Goal: Task Accomplishment & Management: Use online tool/utility

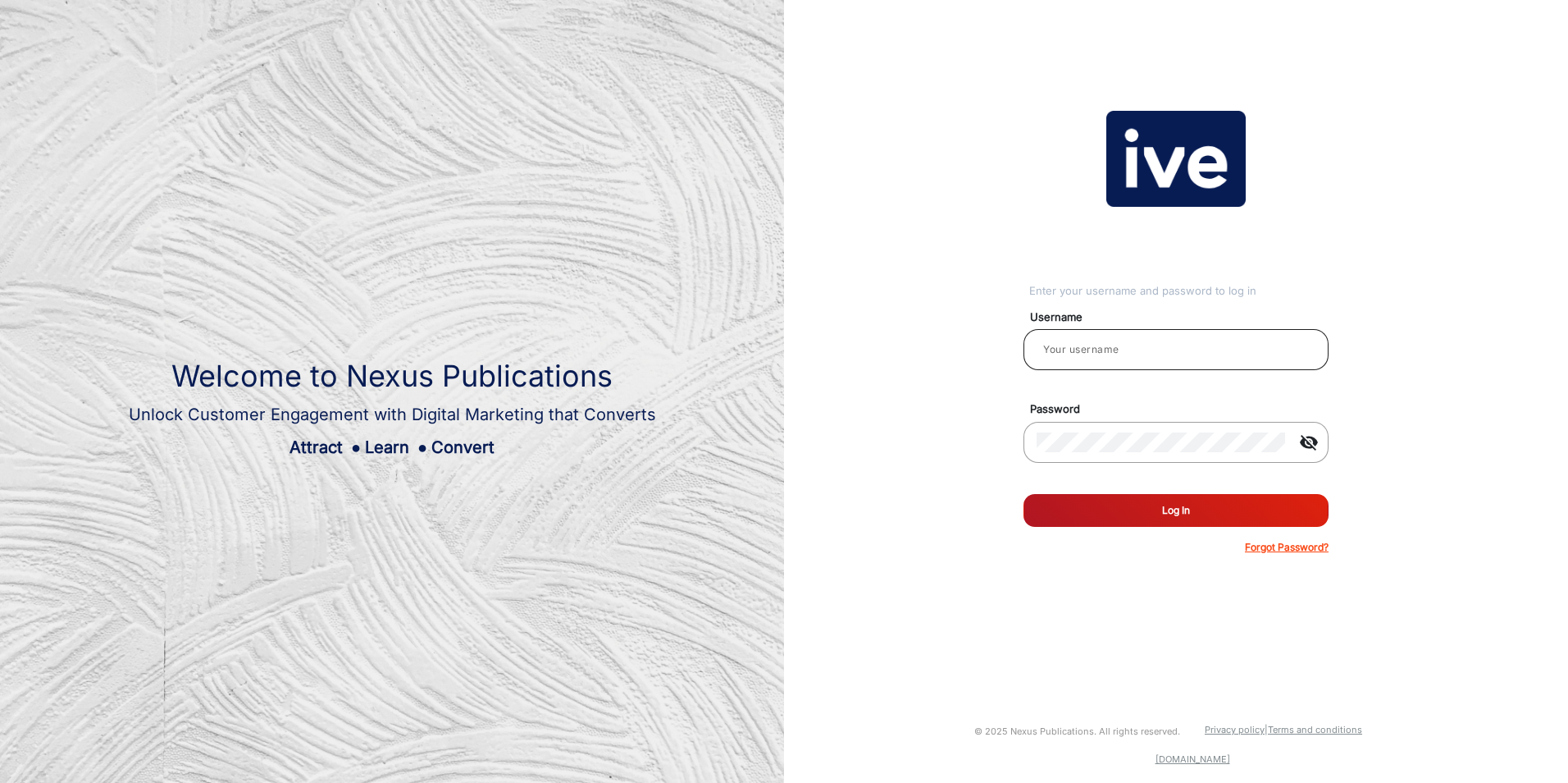
click at [1113, 346] on input "email" at bounding box center [1176, 349] width 279 height 19
click at [1115, 349] on input "email" at bounding box center [1176, 349] width 279 height 19
type input "[PERSON_NAME]"
click at [1164, 504] on button "Log In" at bounding box center [1176, 511] width 305 height 33
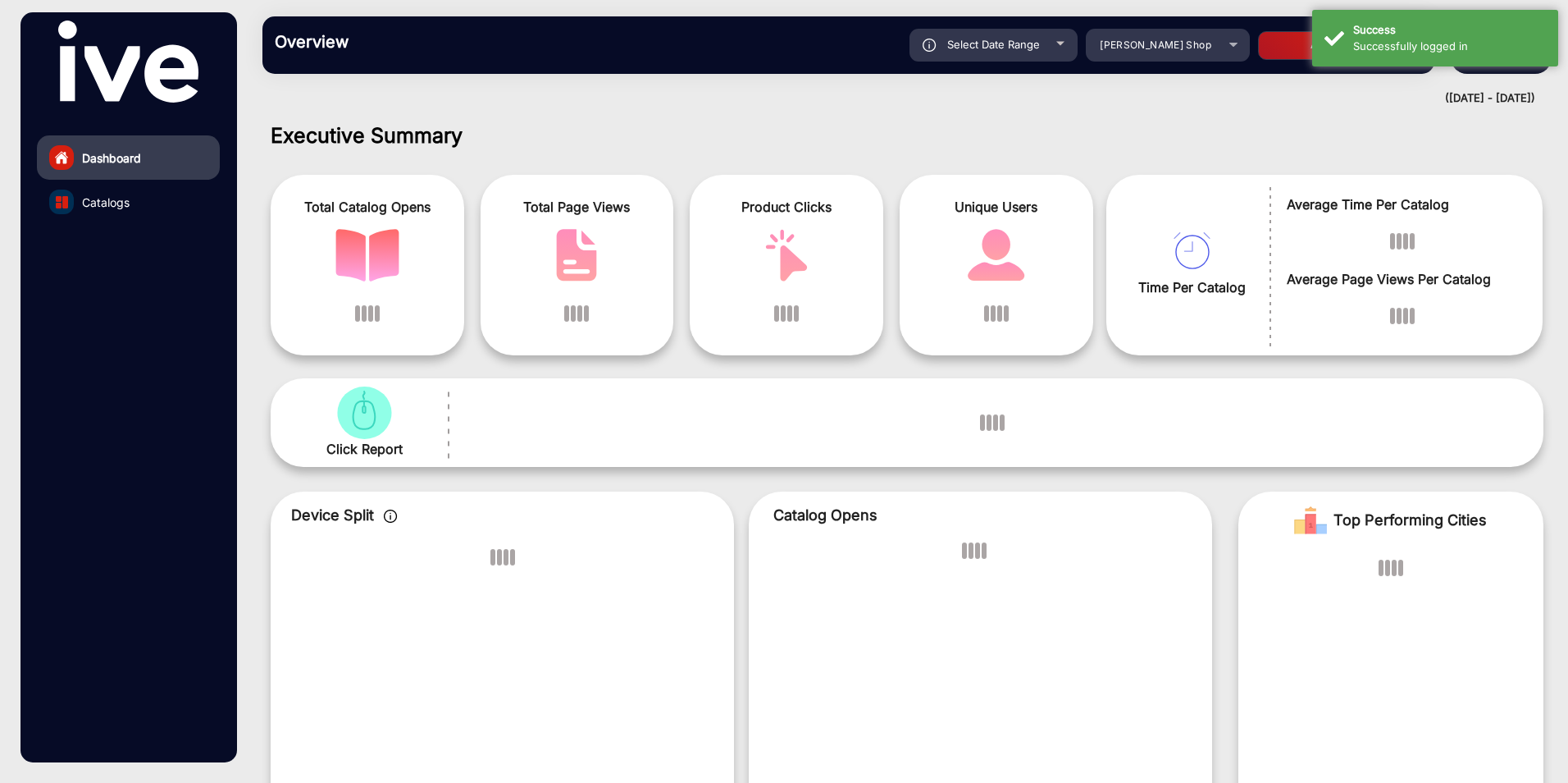
scroll to position [12, 0]
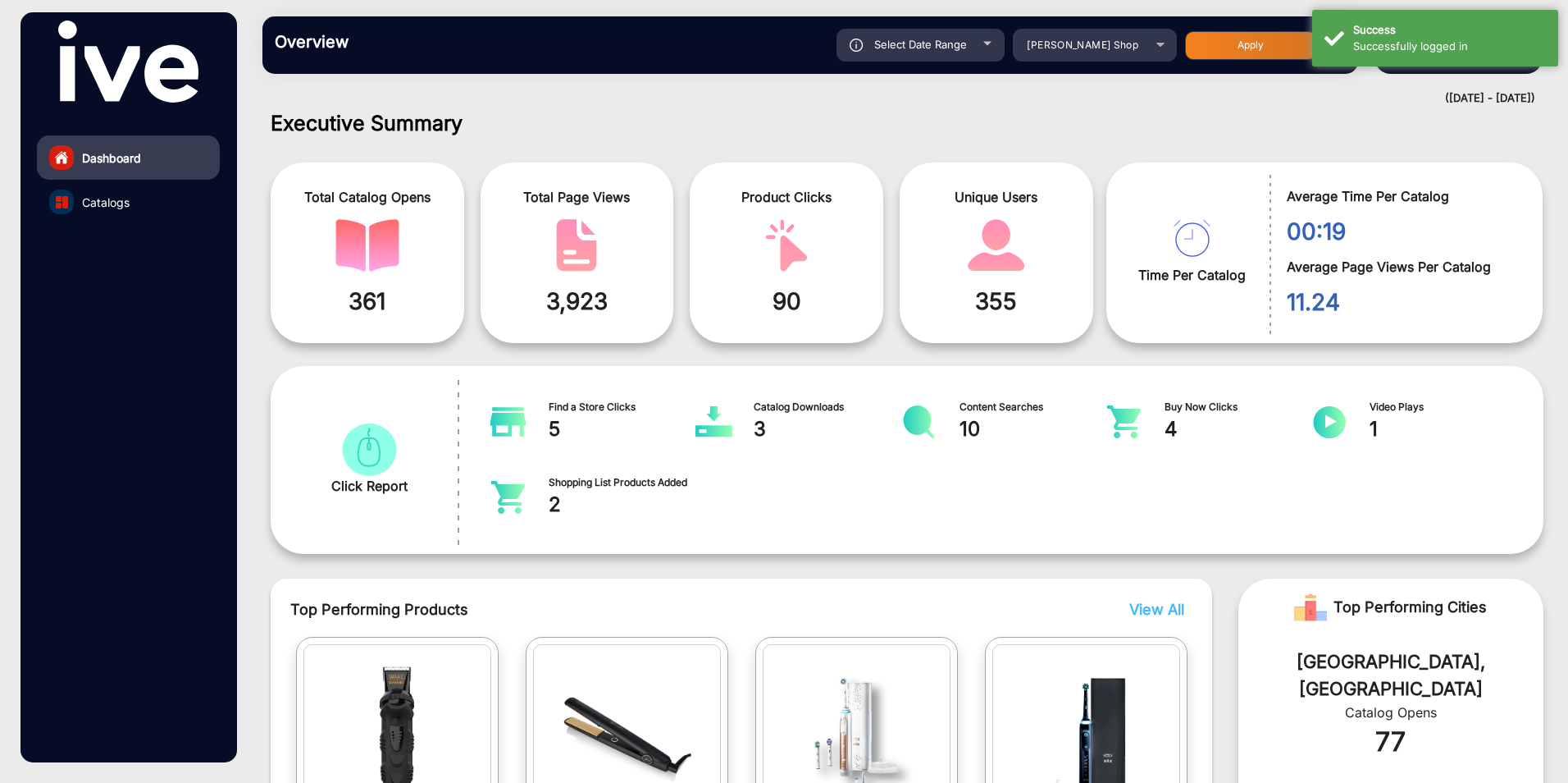
click at [949, 38] on span "Select Date Range" at bounding box center [920, 44] width 93 height 13
type input "[DATE]"
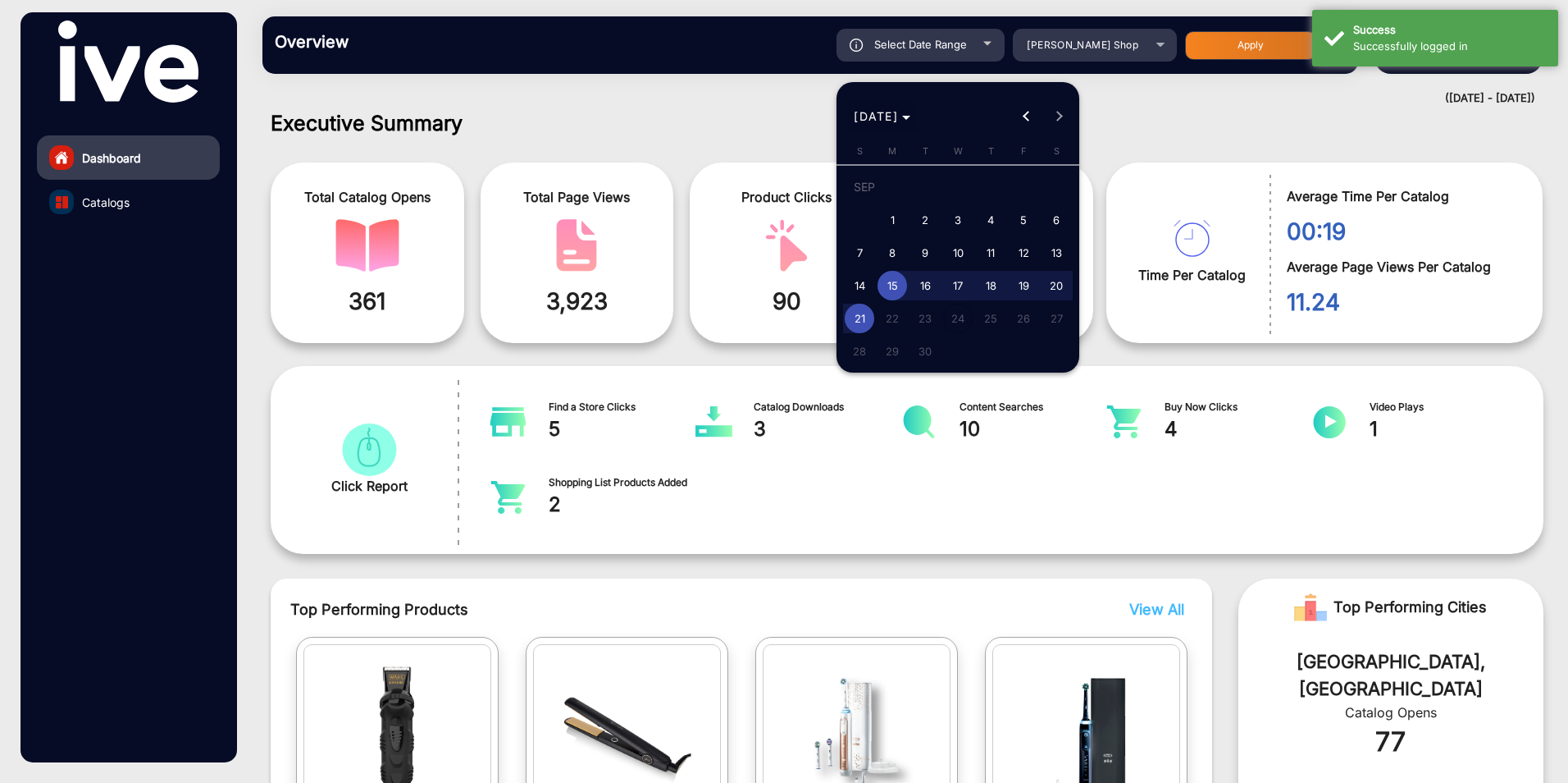
click at [910, 112] on span "[DATE]" at bounding box center [883, 116] width 57 height 17
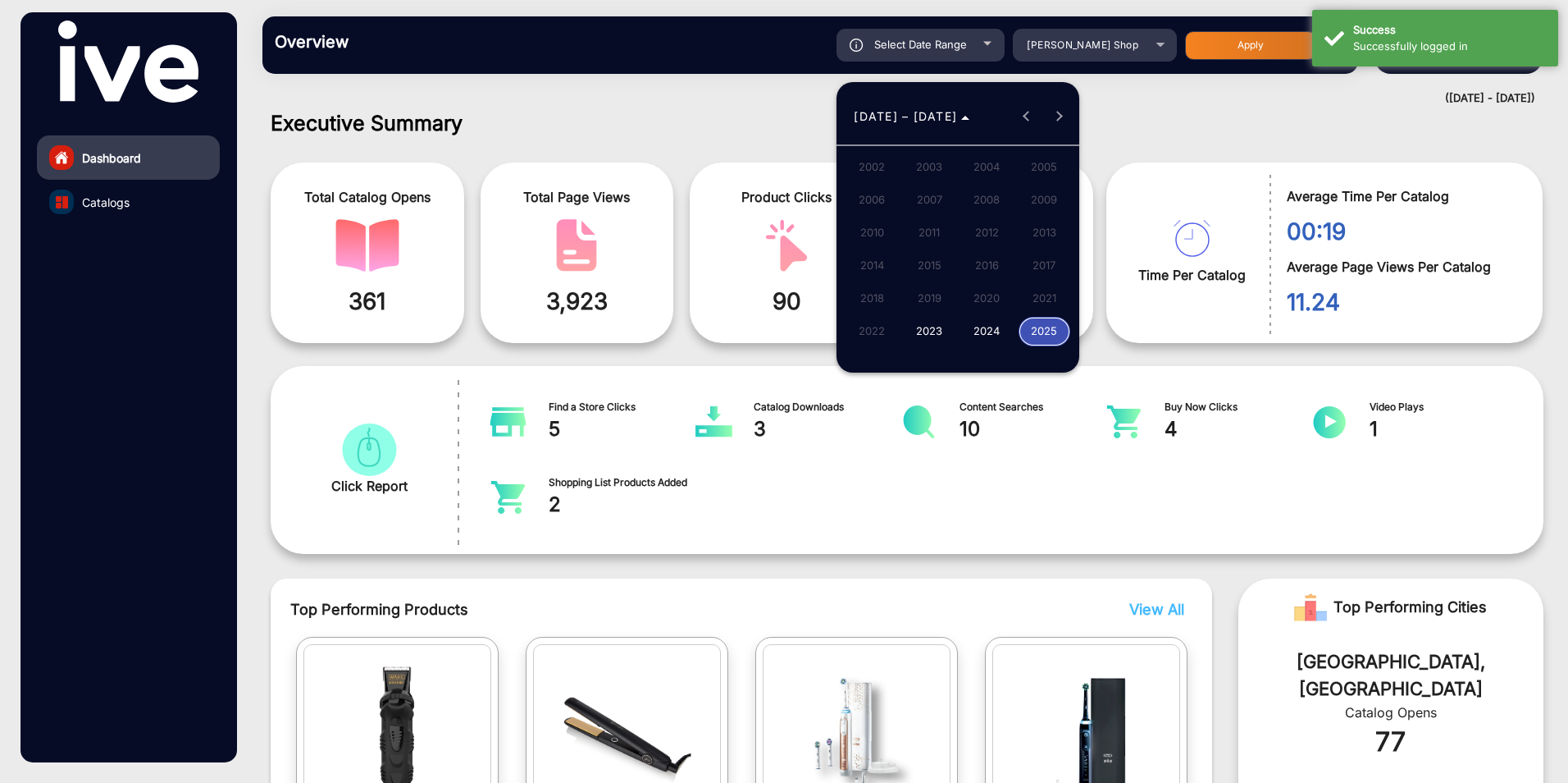
click at [983, 332] on span "2024" at bounding box center [987, 331] width 51 height 29
click at [981, 227] on span "[DATE]" at bounding box center [987, 233] width 51 height 29
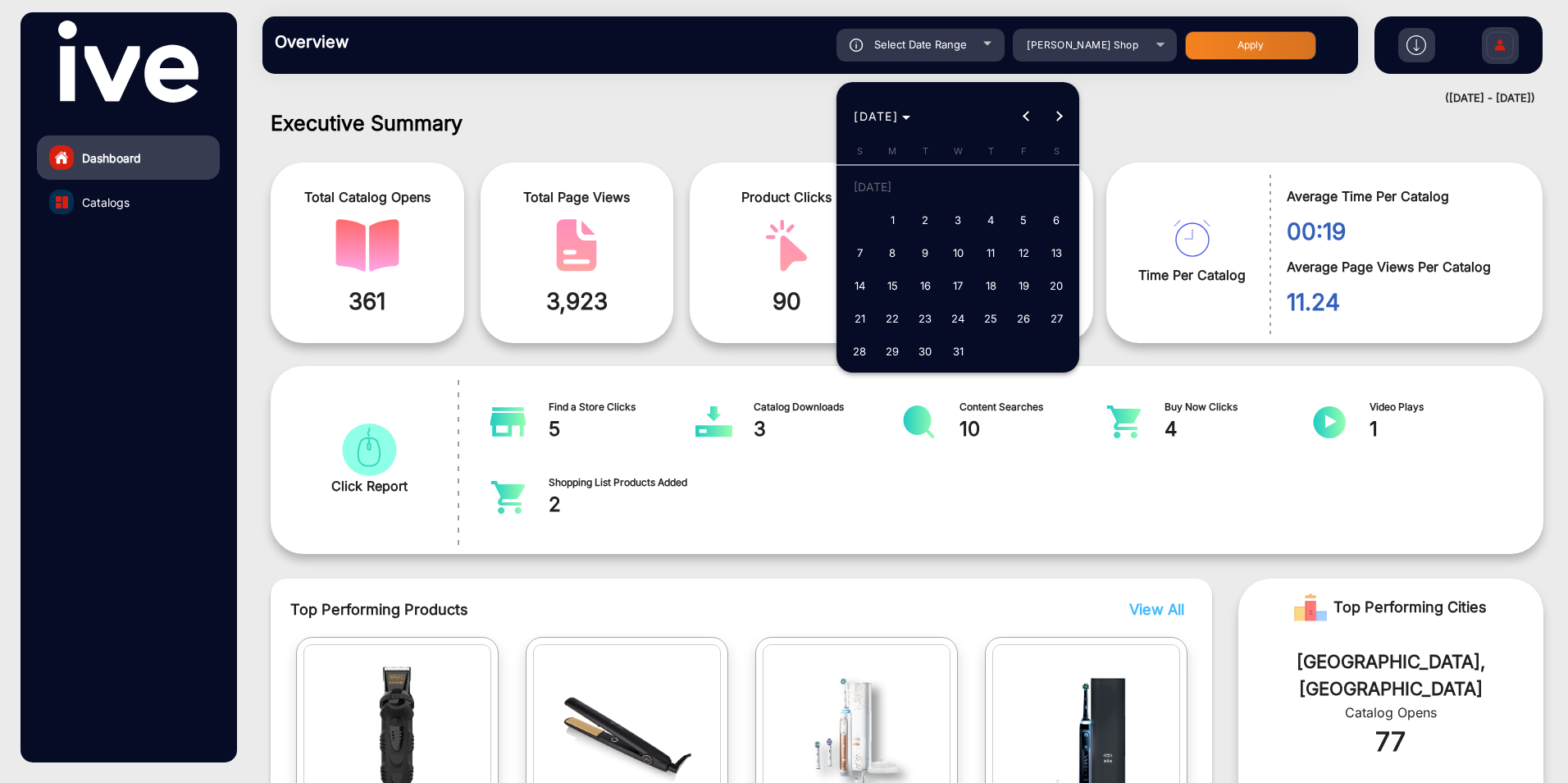
click at [894, 222] on span "1" at bounding box center [893, 220] width 29 height 29
type input "[DATE]"
click at [1060, 115] on button "Next month" at bounding box center [1059, 116] width 33 height 33
click at [1059, 114] on button "Next month" at bounding box center [1059, 116] width 33 height 33
click at [1058, 114] on button "Next month" at bounding box center [1059, 116] width 33 height 33
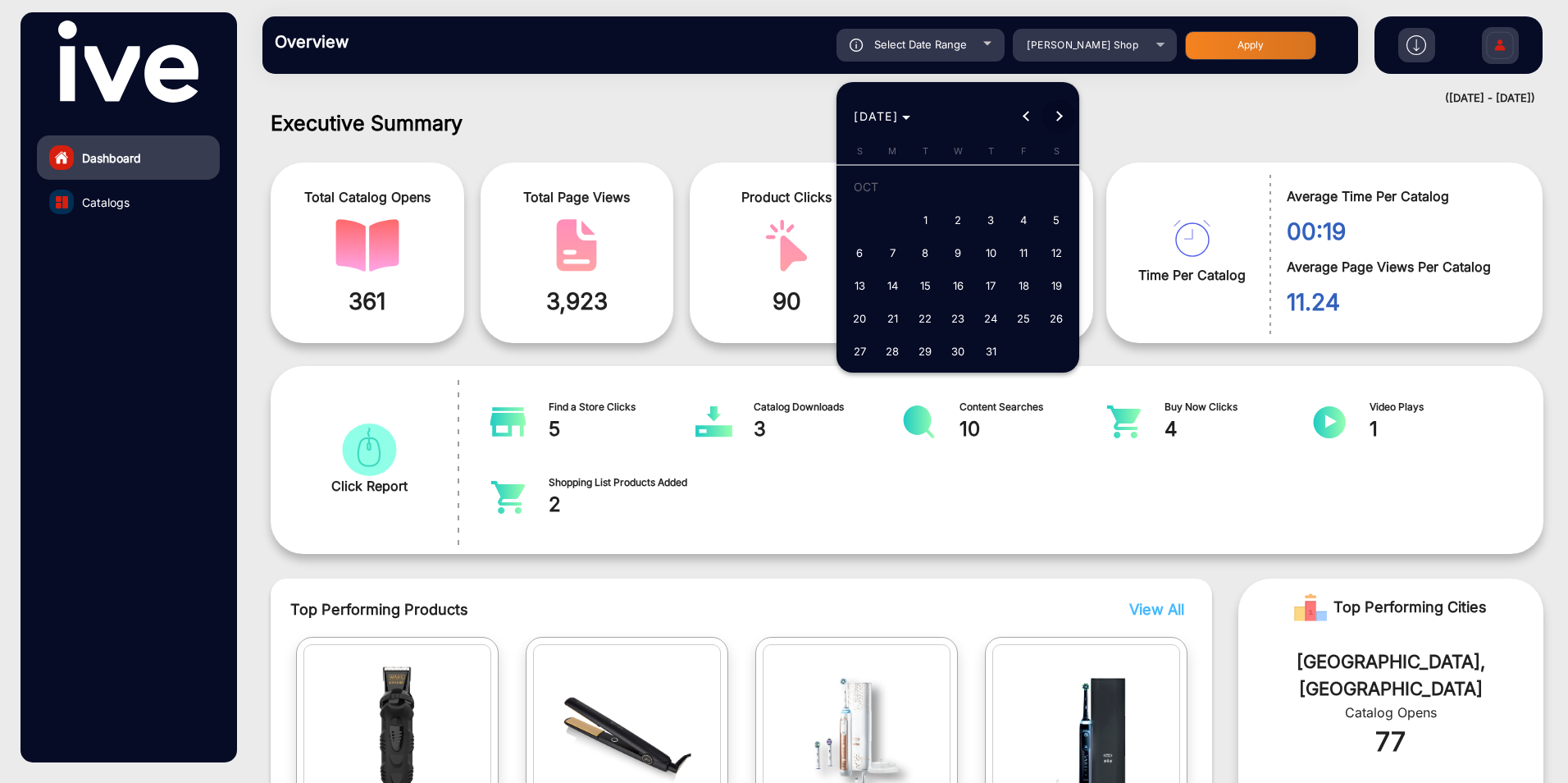
click at [1058, 114] on button "Next month" at bounding box center [1059, 116] width 33 height 33
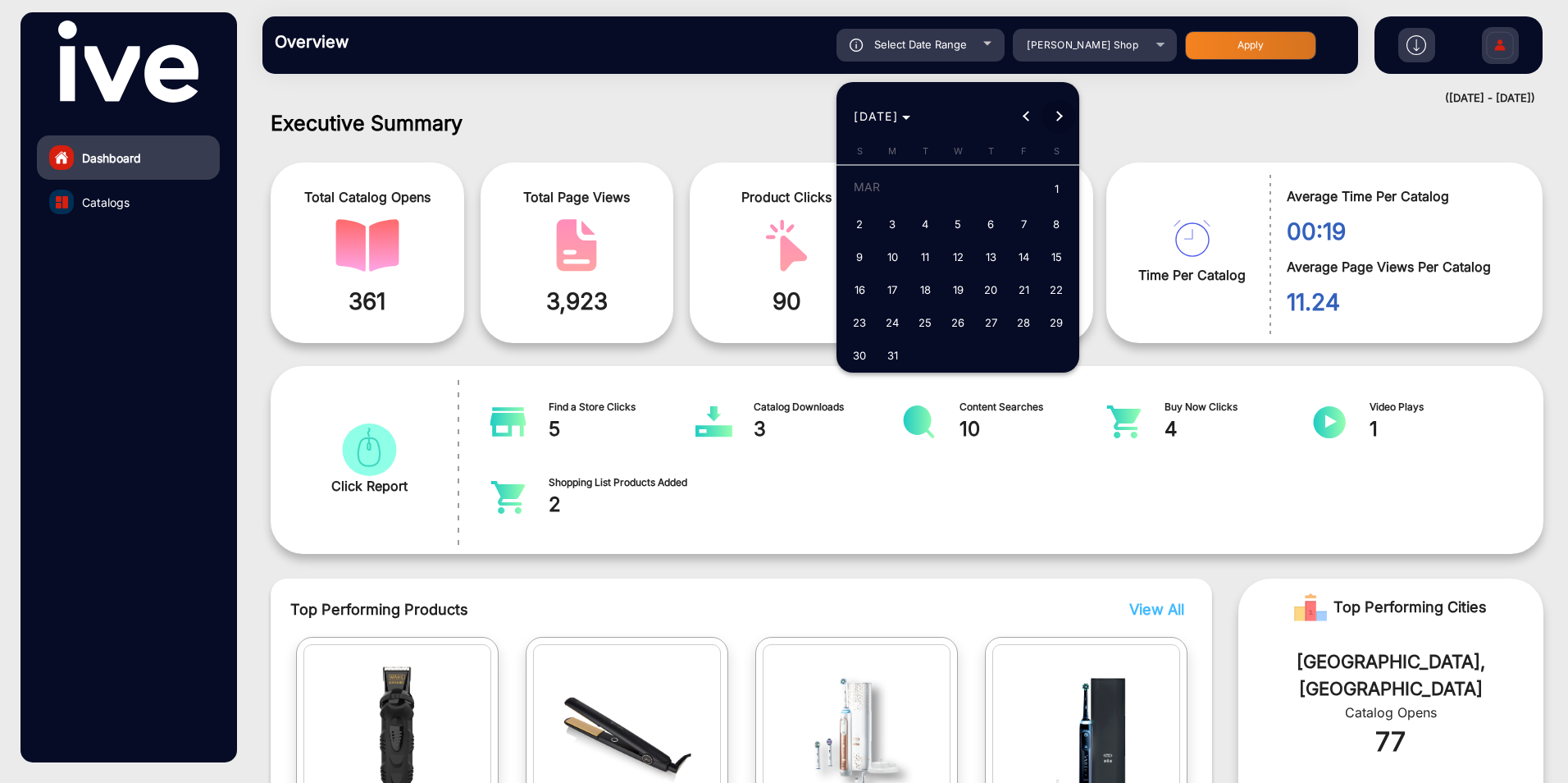
click at [1058, 114] on button "Next month" at bounding box center [1059, 116] width 33 height 33
click at [1058, 114] on button "Next month" at bounding box center [1059, 116] width 33 height 33
click at [1057, 114] on button "Next month" at bounding box center [1059, 116] width 33 height 33
click at [1027, 114] on button "Previous month" at bounding box center [1026, 116] width 33 height 33
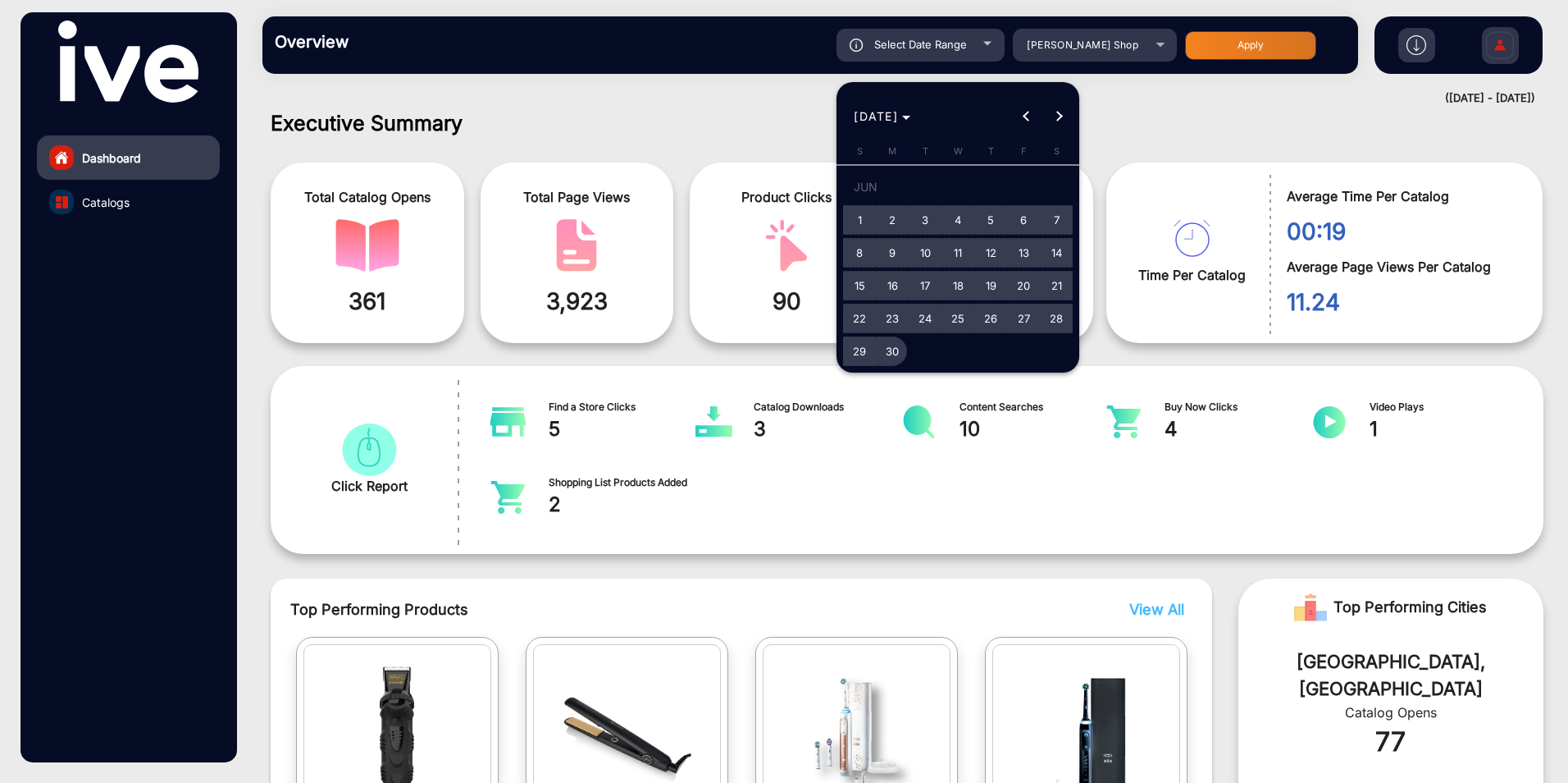
click at [894, 347] on span "30" at bounding box center [893, 351] width 29 height 29
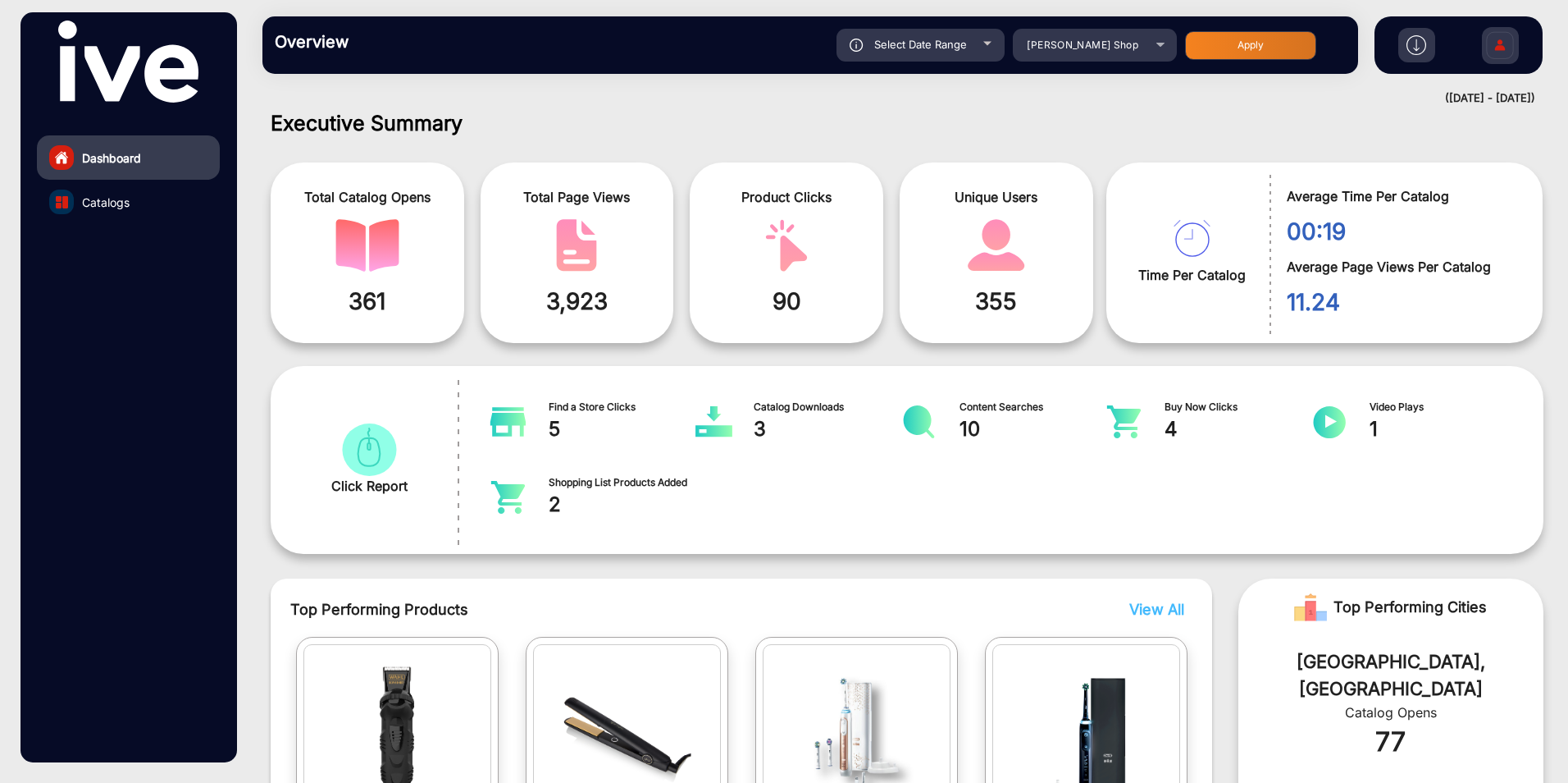
type input "[DATE]"
click at [981, 40] on div "Select Date Range" at bounding box center [920, 45] width 168 height 33
type input "[DATE]"
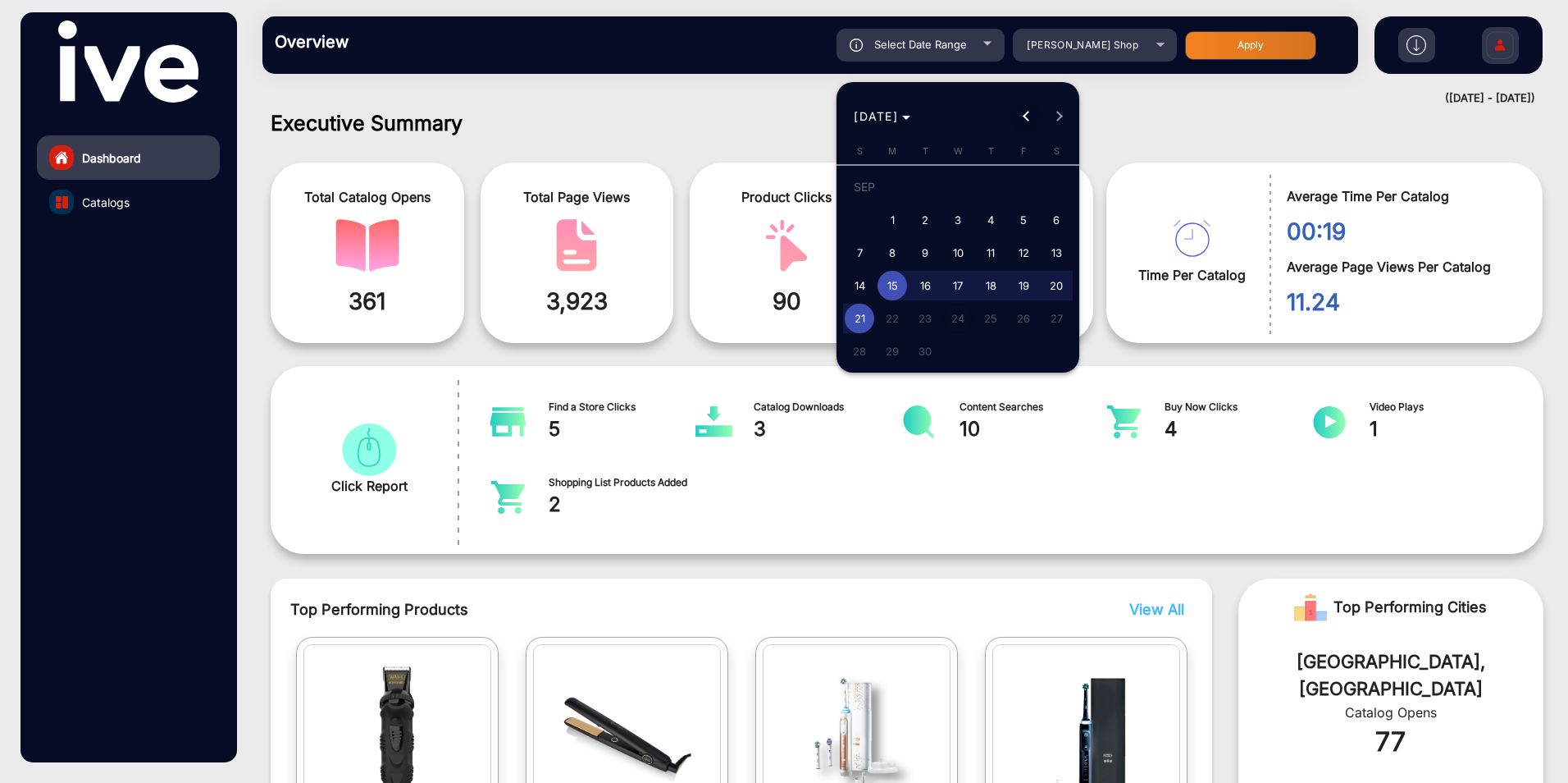
click at [1027, 115] on button "Previous month" at bounding box center [1026, 116] width 33 height 33
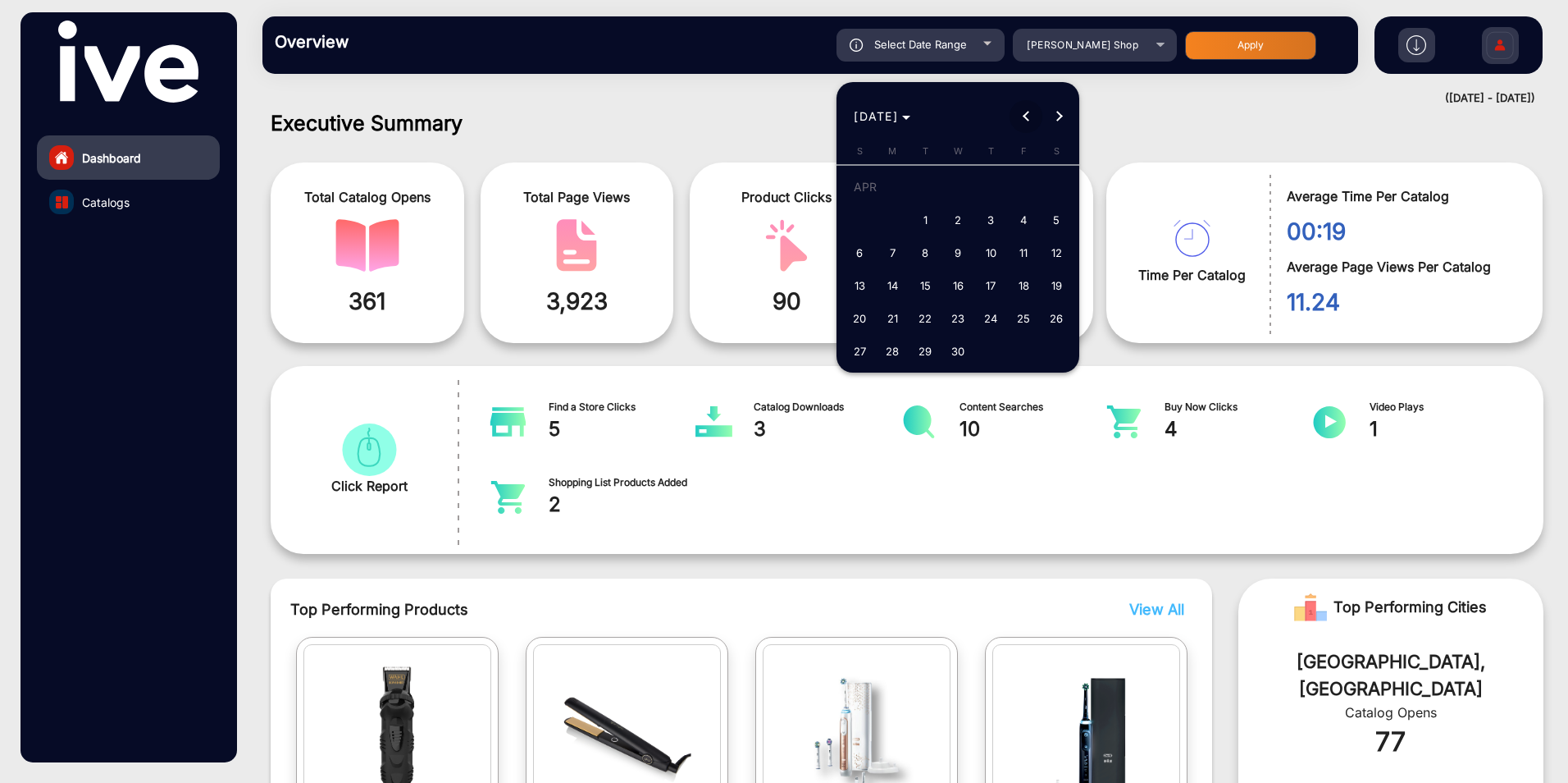
click at [1026, 115] on button "Previous month" at bounding box center [1026, 116] width 33 height 33
click at [1025, 115] on button "Previous month" at bounding box center [1026, 116] width 33 height 33
click at [1024, 115] on button "Previous month" at bounding box center [1026, 116] width 33 height 33
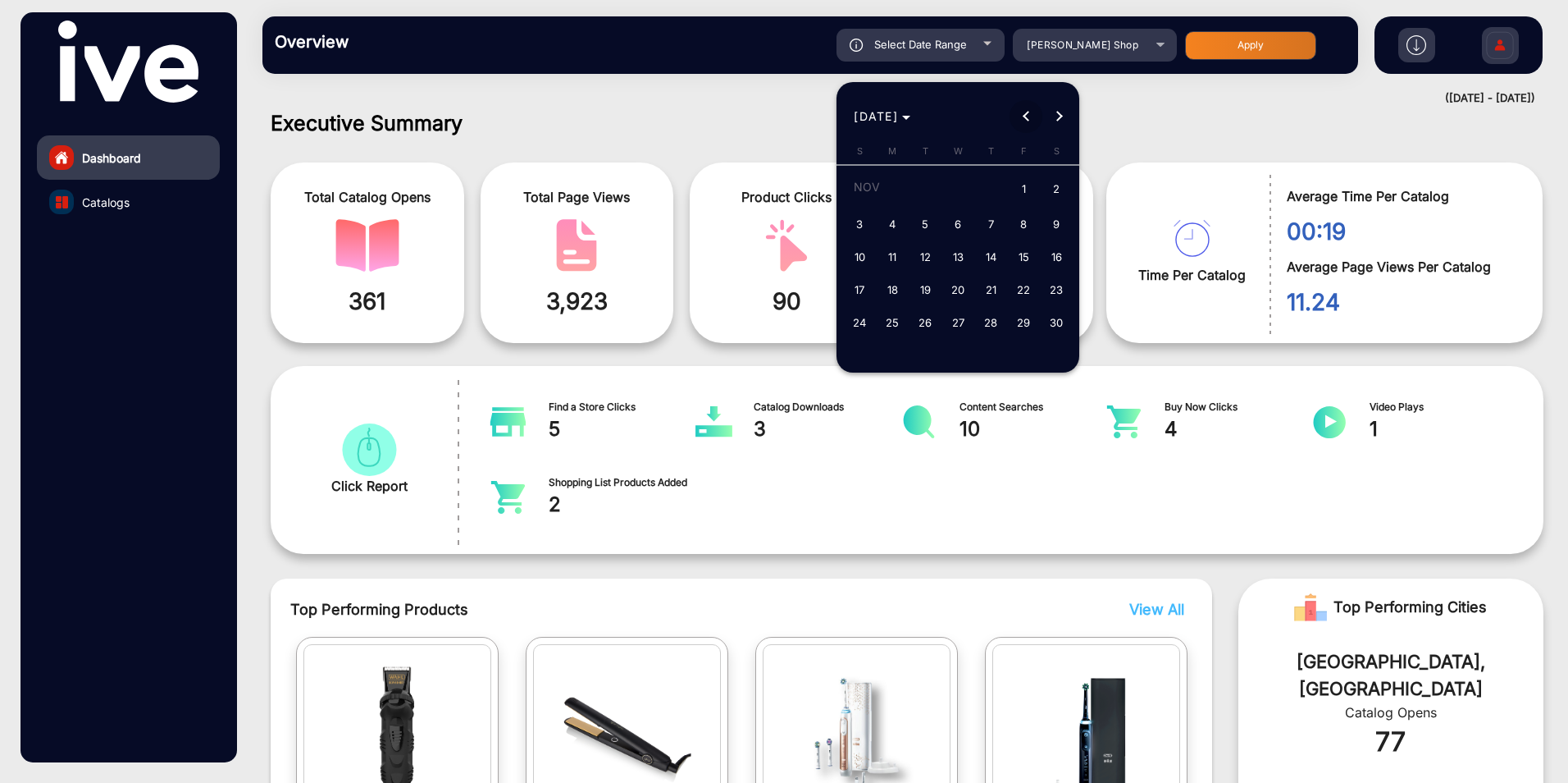
click at [1024, 115] on button "Previous month" at bounding box center [1026, 116] width 33 height 33
click at [890, 217] on span "1" at bounding box center [893, 220] width 29 height 29
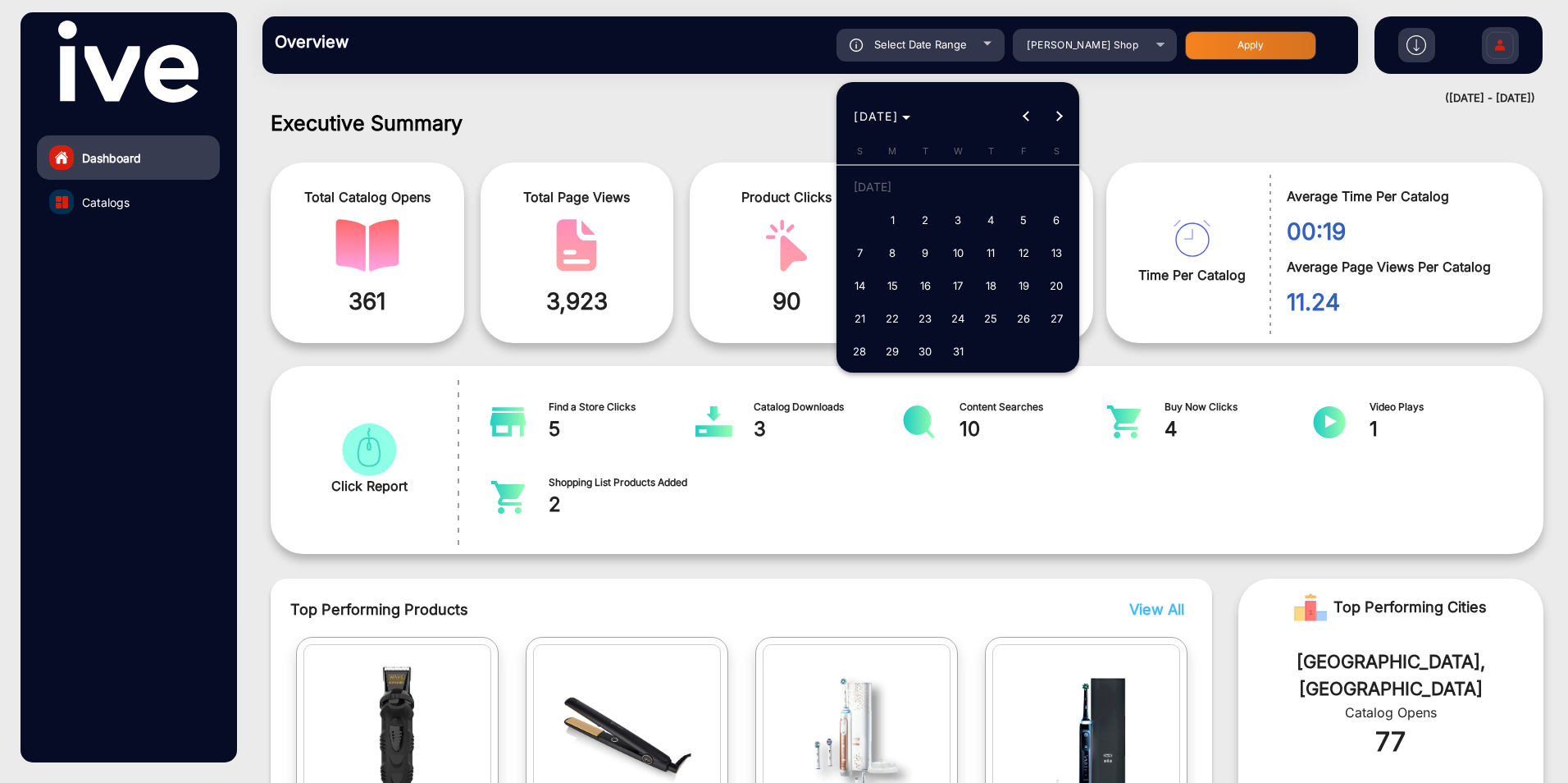
type input "[DATE]"
click at [1062, 110] on span "Next month" at bounding box center [1059, 116] width 33 height 33
click at [1061, 110] on span "Next month" at bounding box center [1059, 116] width 33 height 33
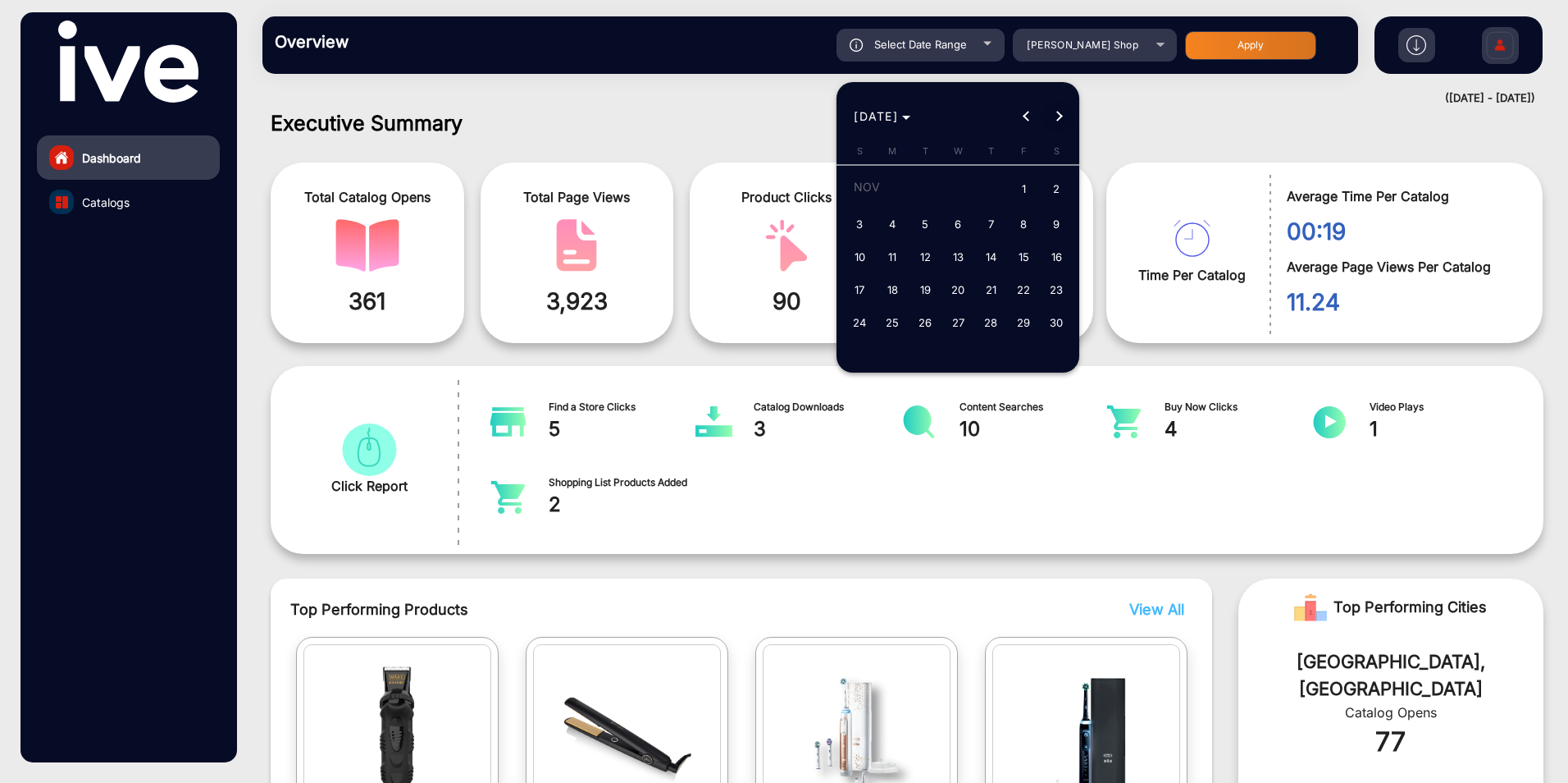
click at [1061, 110] on span "Next month" at bounding box center [1059, 116] width 33 height 33
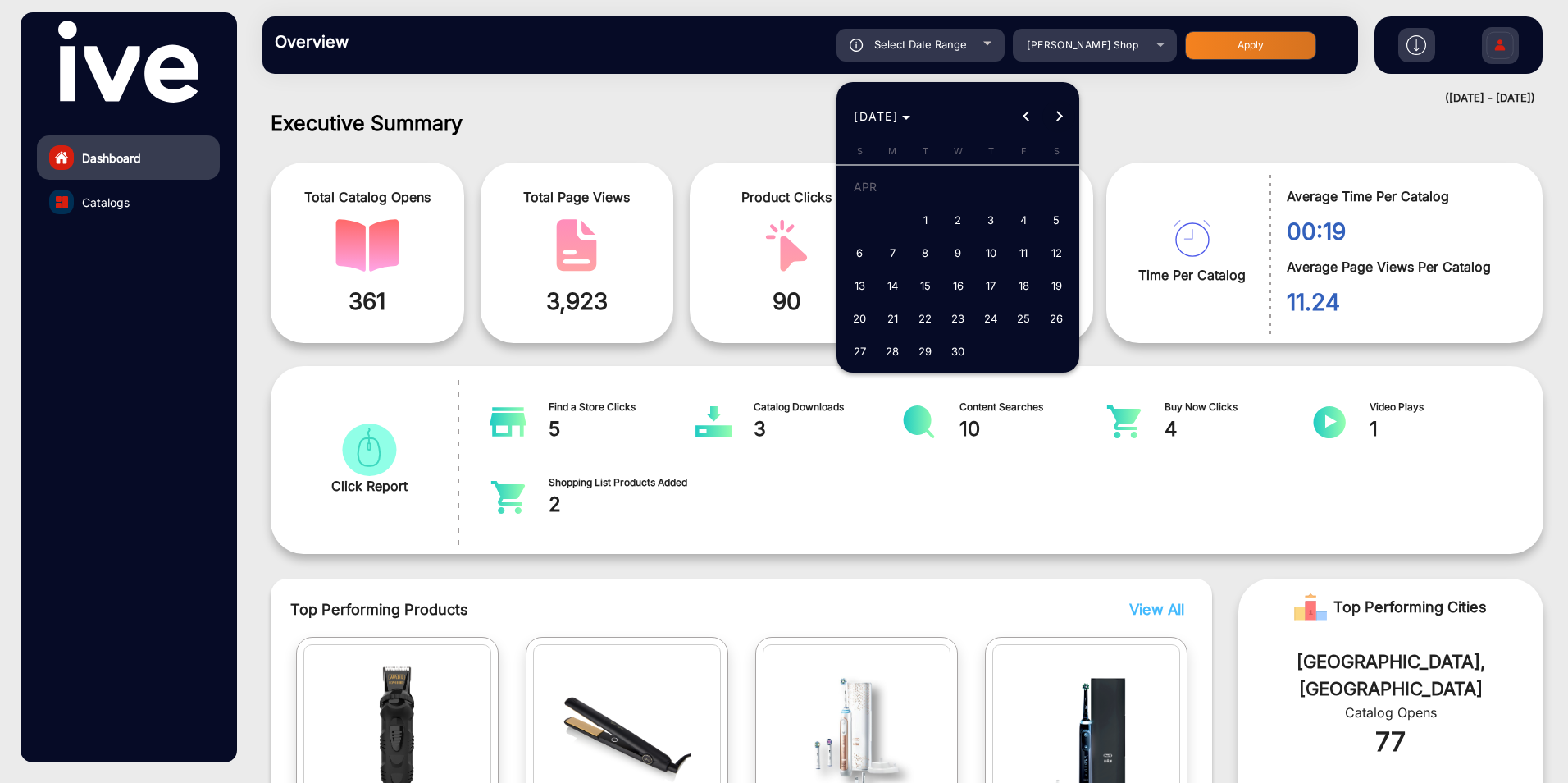
click at [1061, 110] on span "Next month" at bounding box center [1059, 116] width 33 height 33
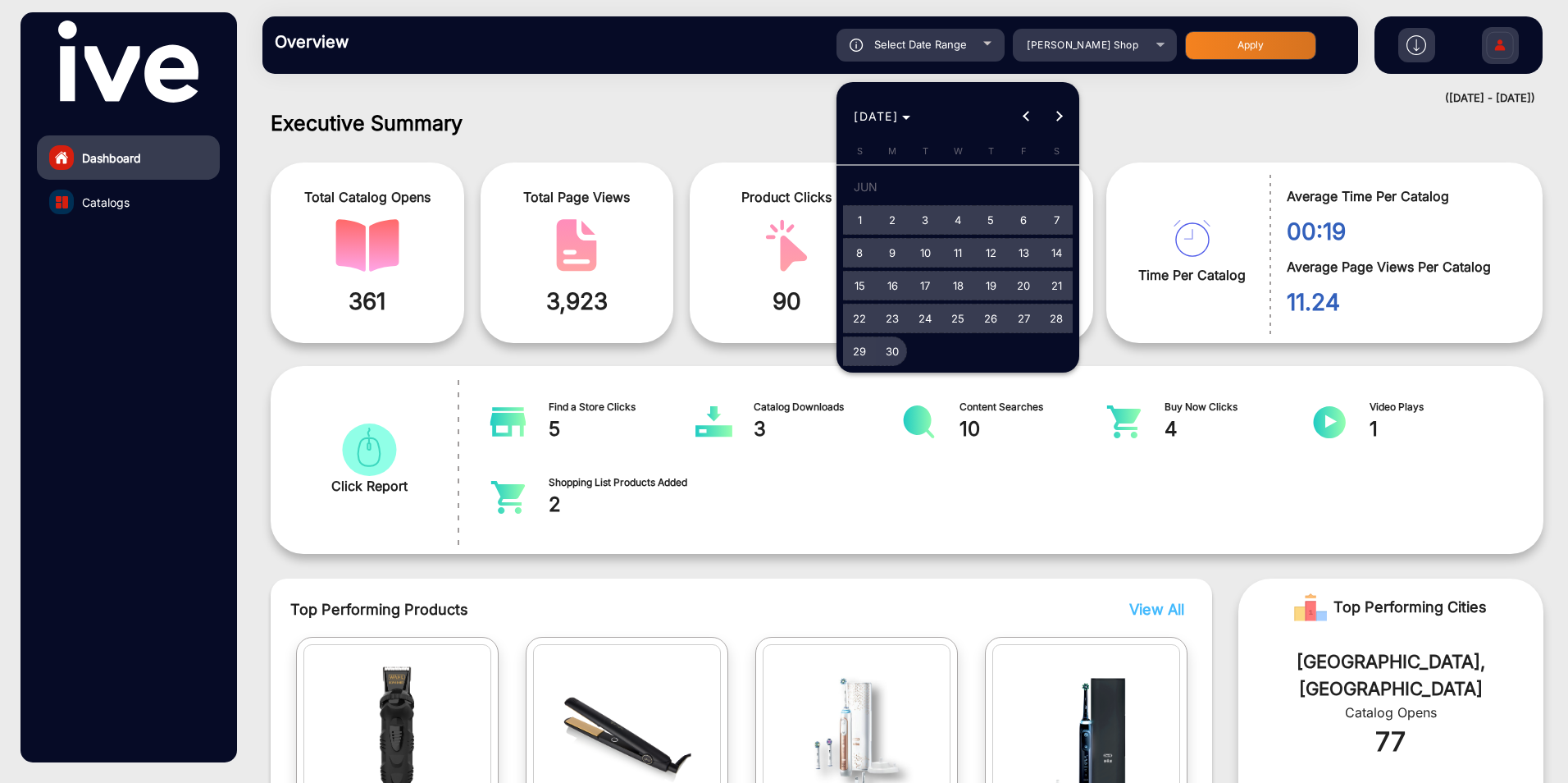
click at [897, 347] on span "30" at bounding box center [893, 351] width 29 height 29
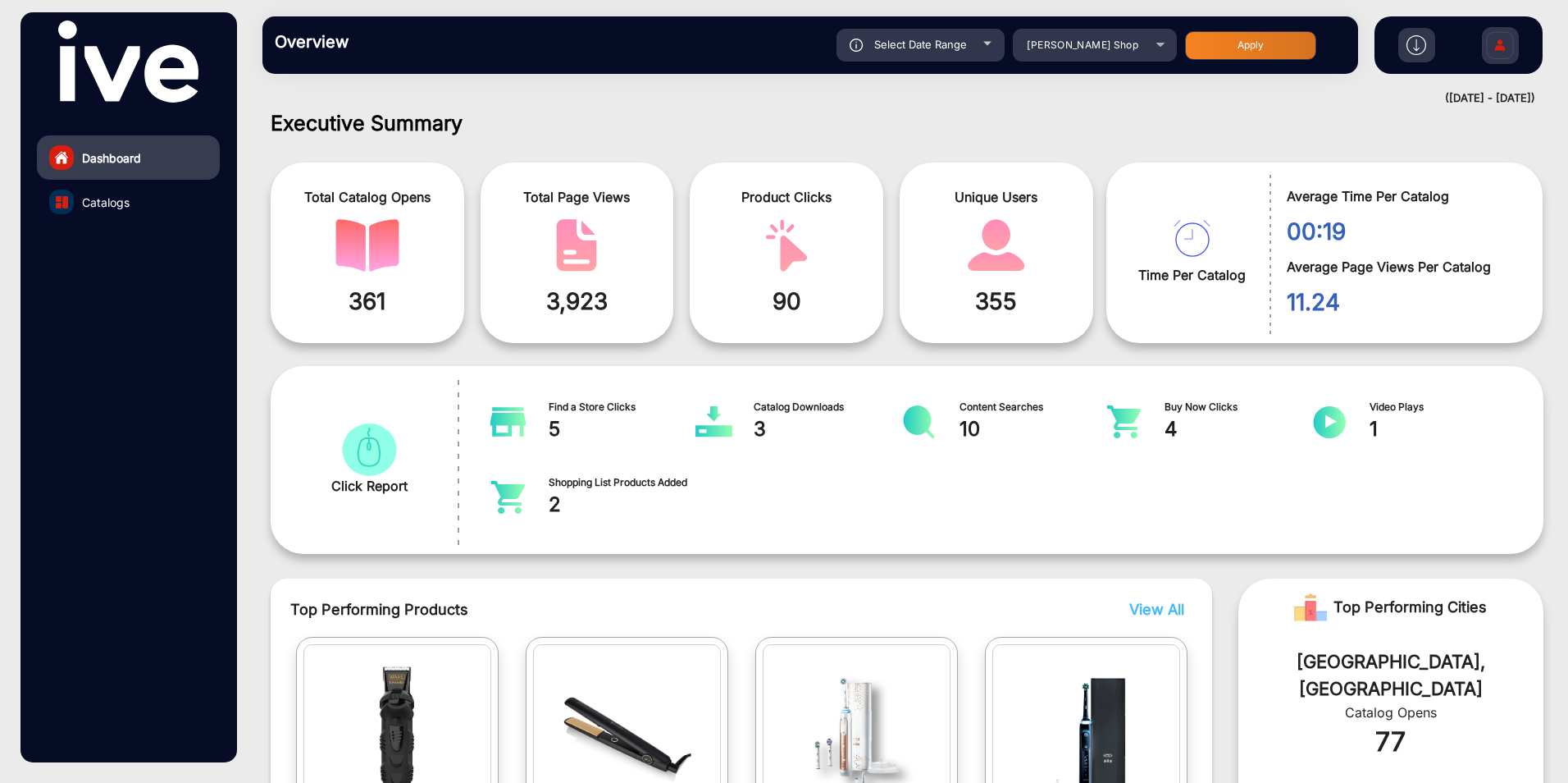
type input "[DATE]"
click at [1227, 42] on button "Apply" at bounding box center [1250, 45] width 131 height 28
type input "[DATE]"
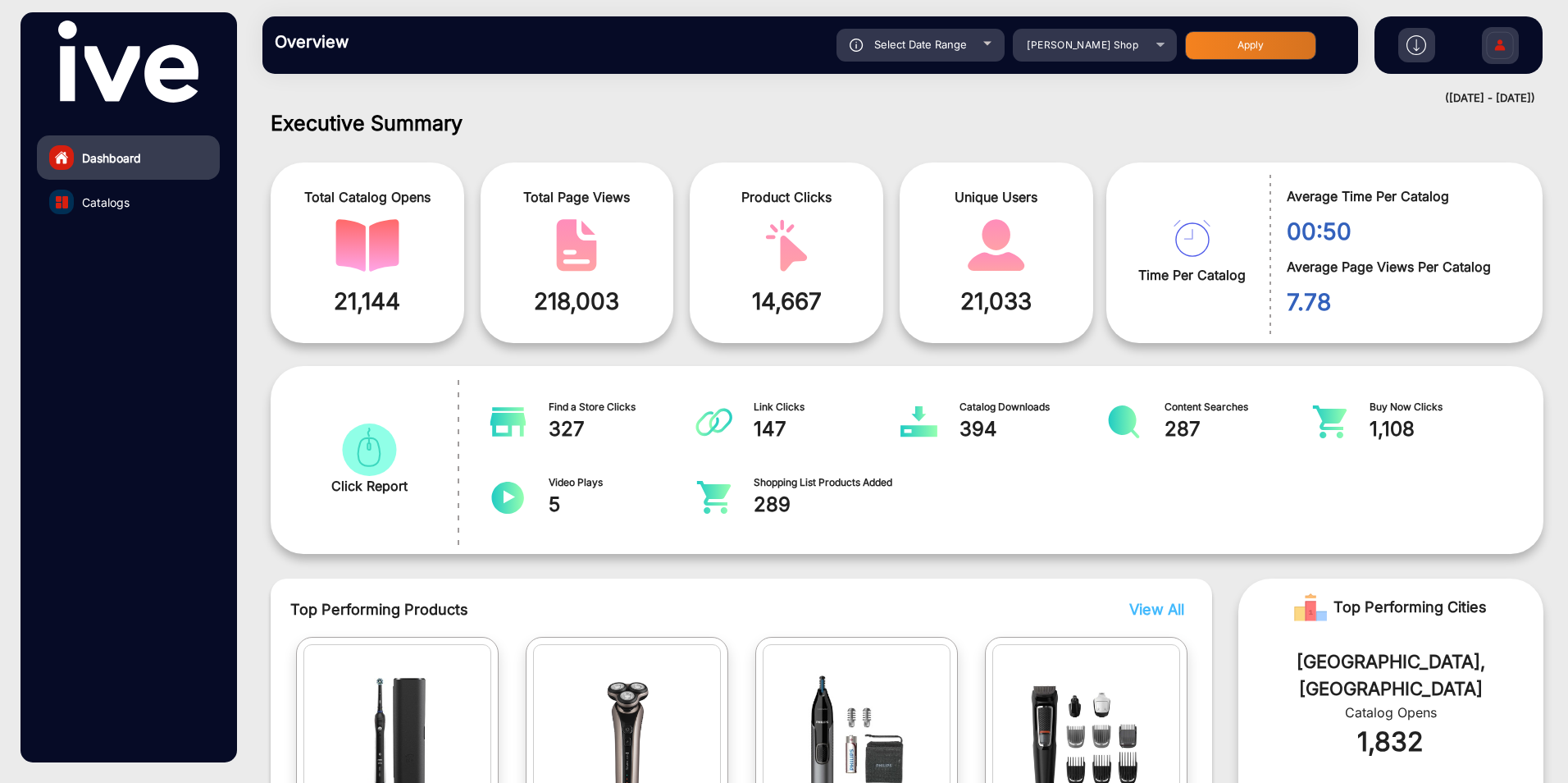
click at [949, 44] on span "Select Date Range" at bounding box center [920, 44] width 93 height 13
type input "[DATE]"
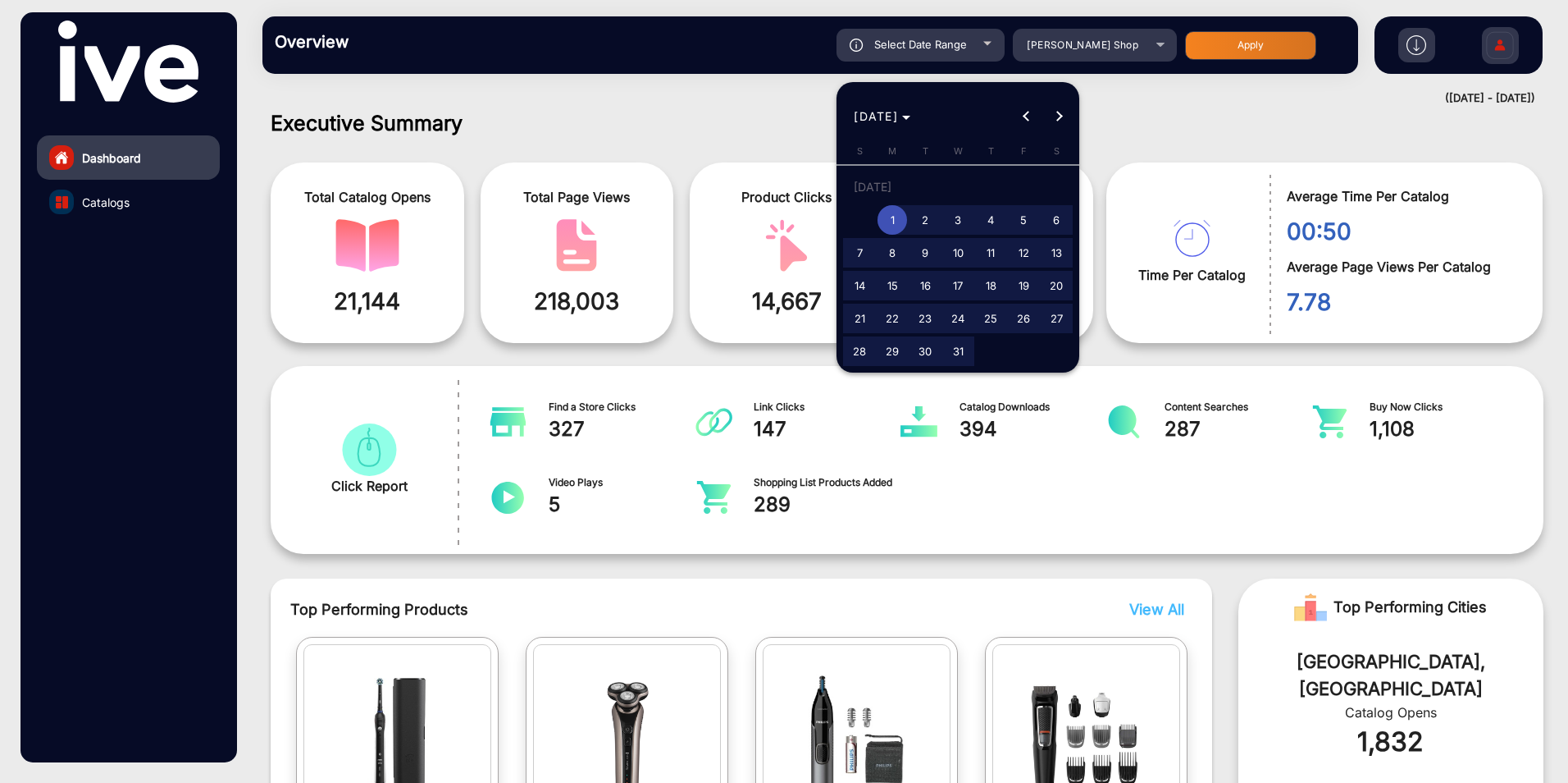
click at [891, 217] on span "1" at bounding box center [893, 220] width 29 height 29
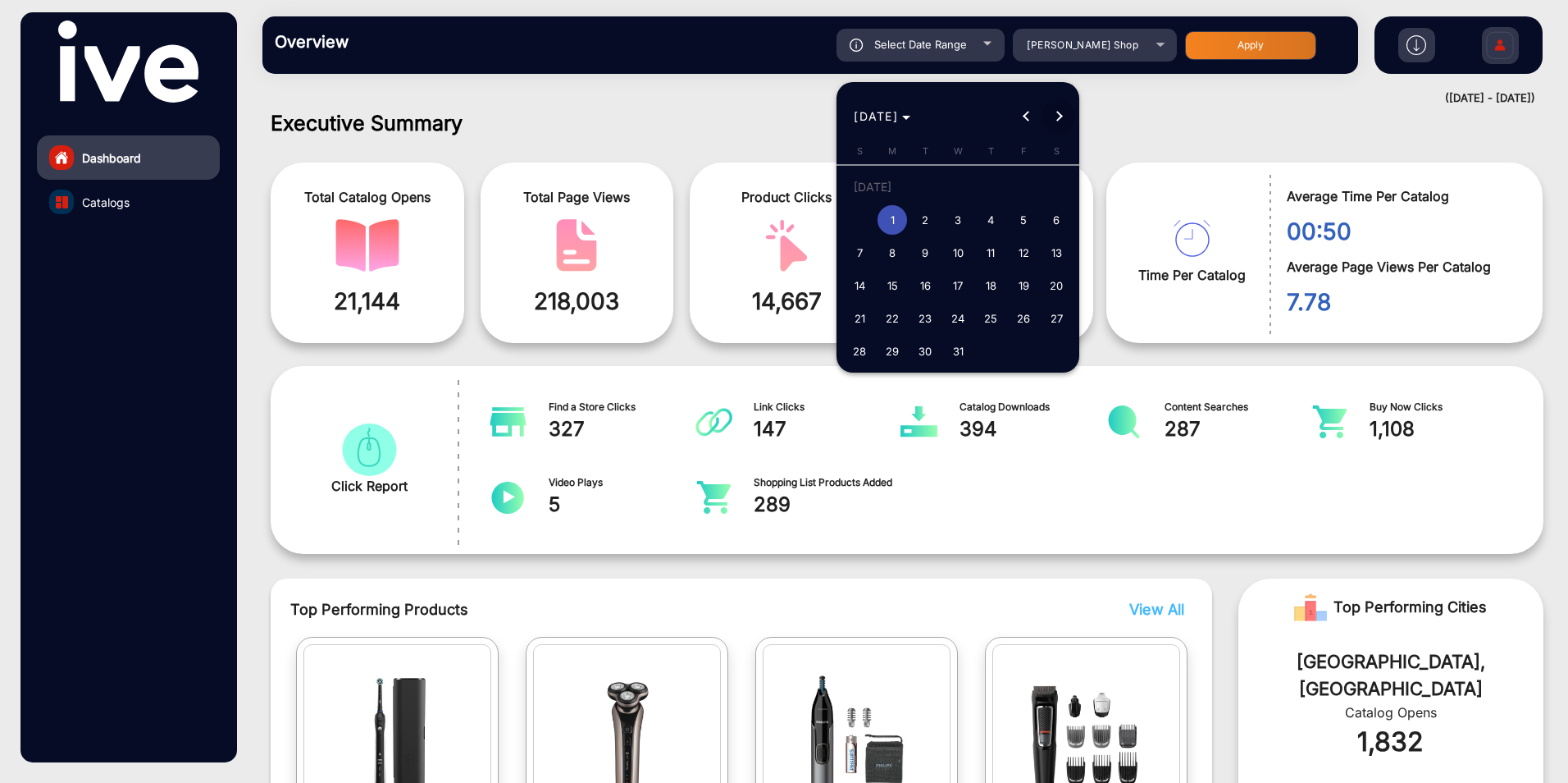
click at [1064, 116] on span "Next month" at bounding box center [1059, 116] width 33 height 33
click at [1060, 116] on button "Next month" at bounding box center [1059, 116] width 33 height 33
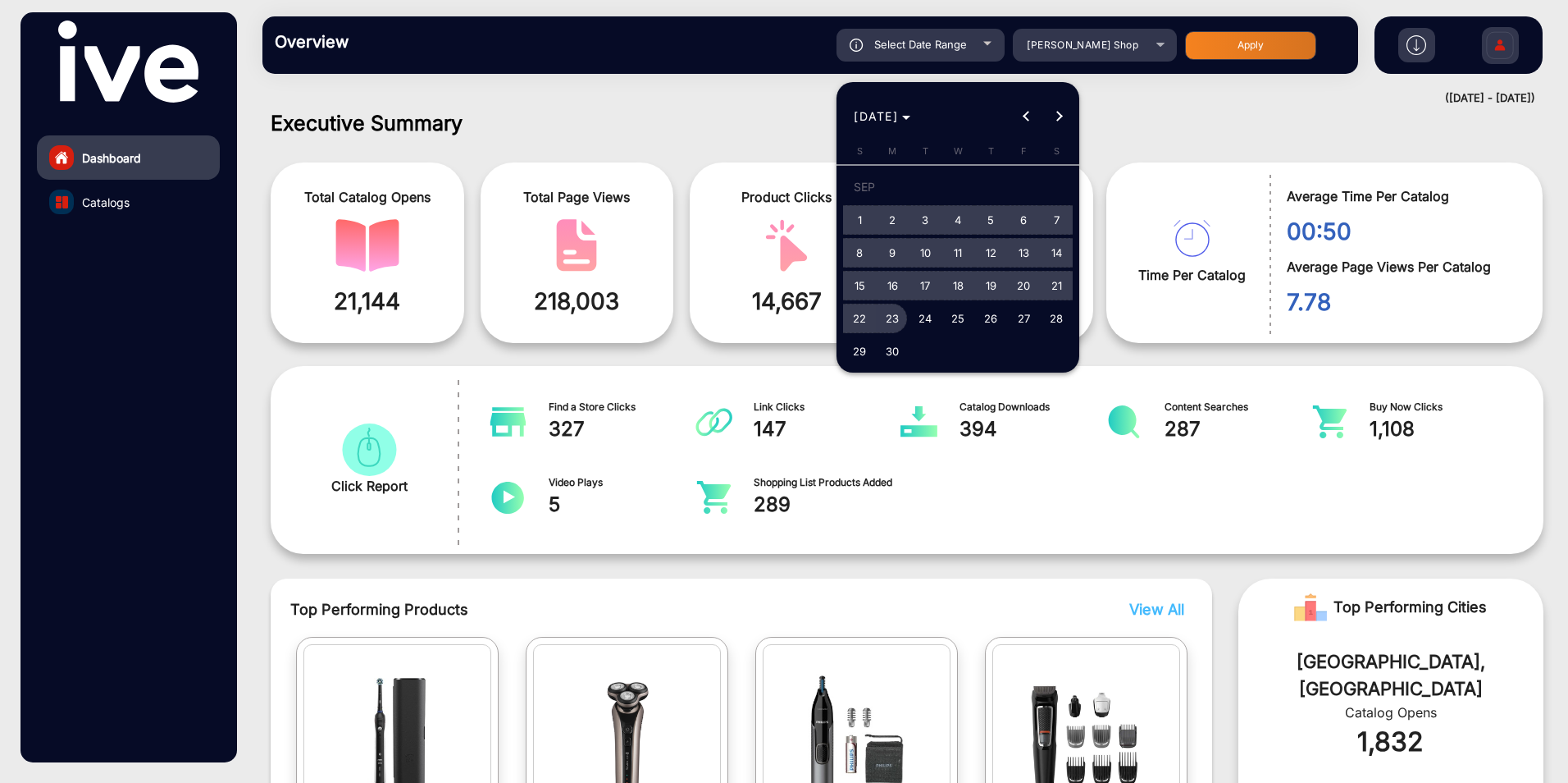
click at [890, 316] on span "23" at bounding box center [893, 318] width 29 height 29
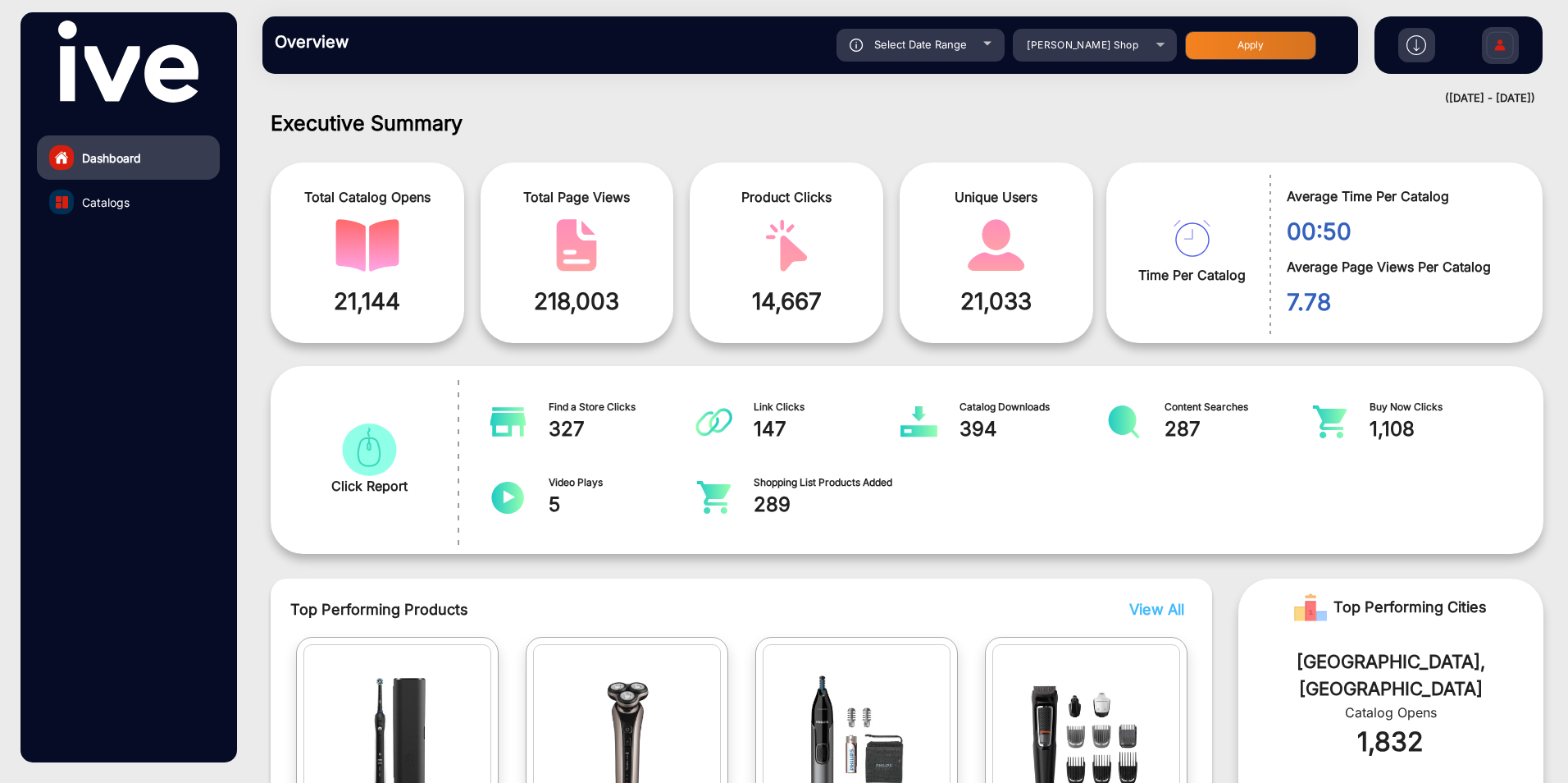
type input "[DATE]"
click at [1245, 29] on div "Select Date Range [DATE] [DATE] – [DATE] [DATE] [PERSON_NAME] Shop Apply" at bounding box center [864, 45] width 965 height 33
click at [1259, 47] on button "Apply" at bounding box center [1250, 45] width 131 height 28
type input "[DATE]"
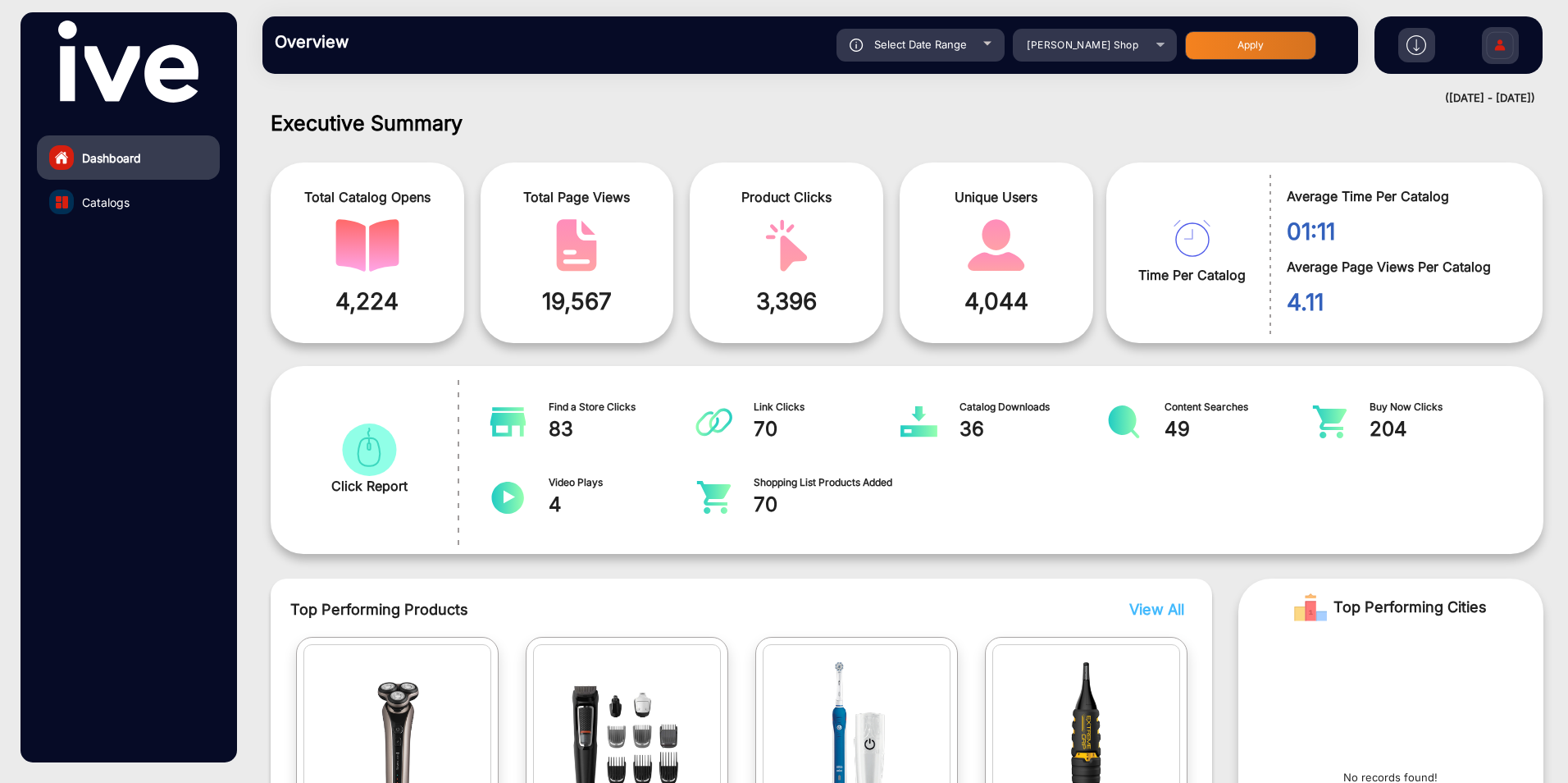
click at [970, 38] on div "Select Date Range" at bounding box center [920, 45] width 168 height 33
type input "[DATE]"
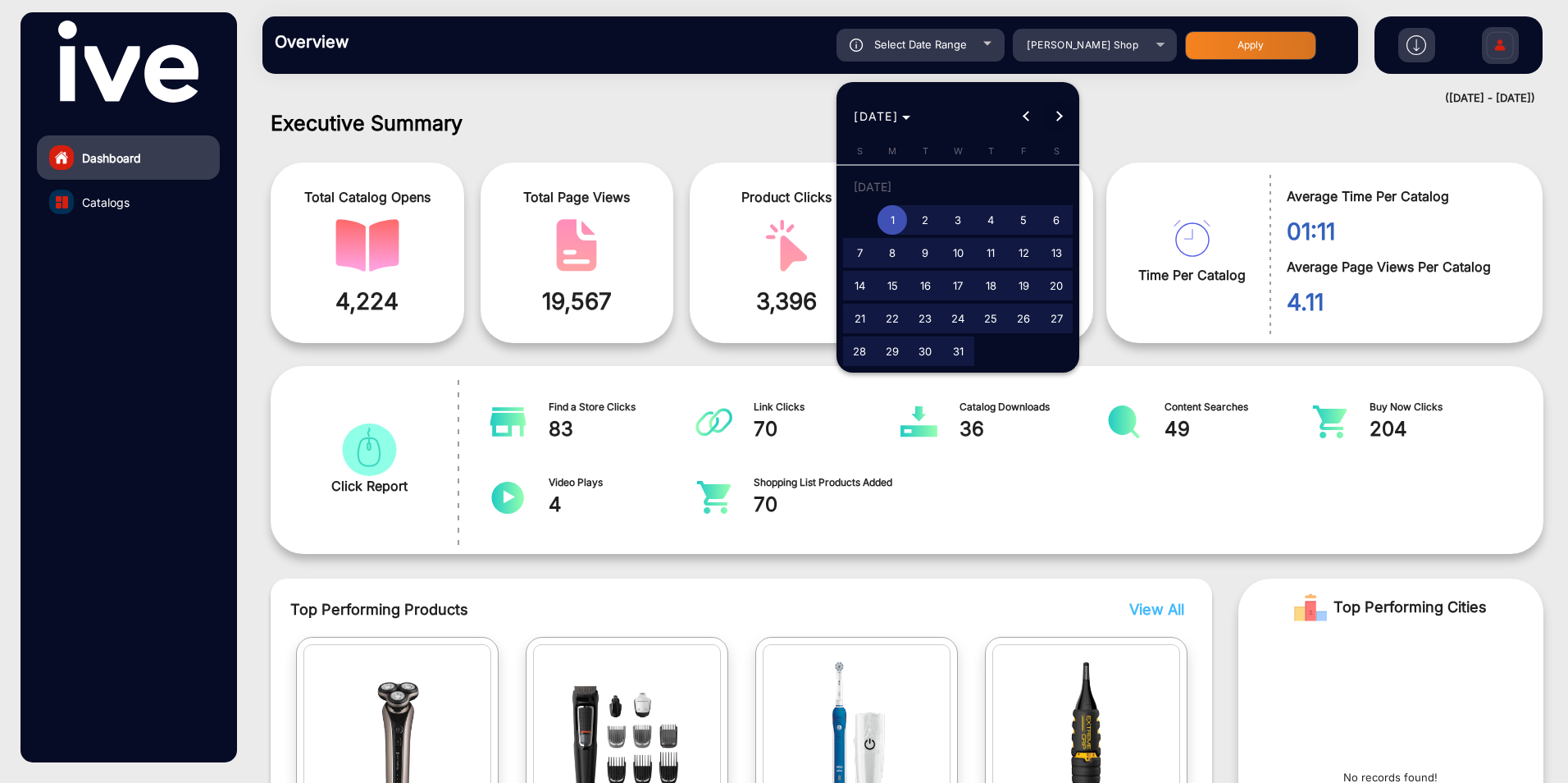
click at [1057, 116] on button "Next month" at bounding box center [1059, 116] width 33 height 33
click at [1058, 116] on button "Next month" at bounding box center [1059, 116] width 33 height 33
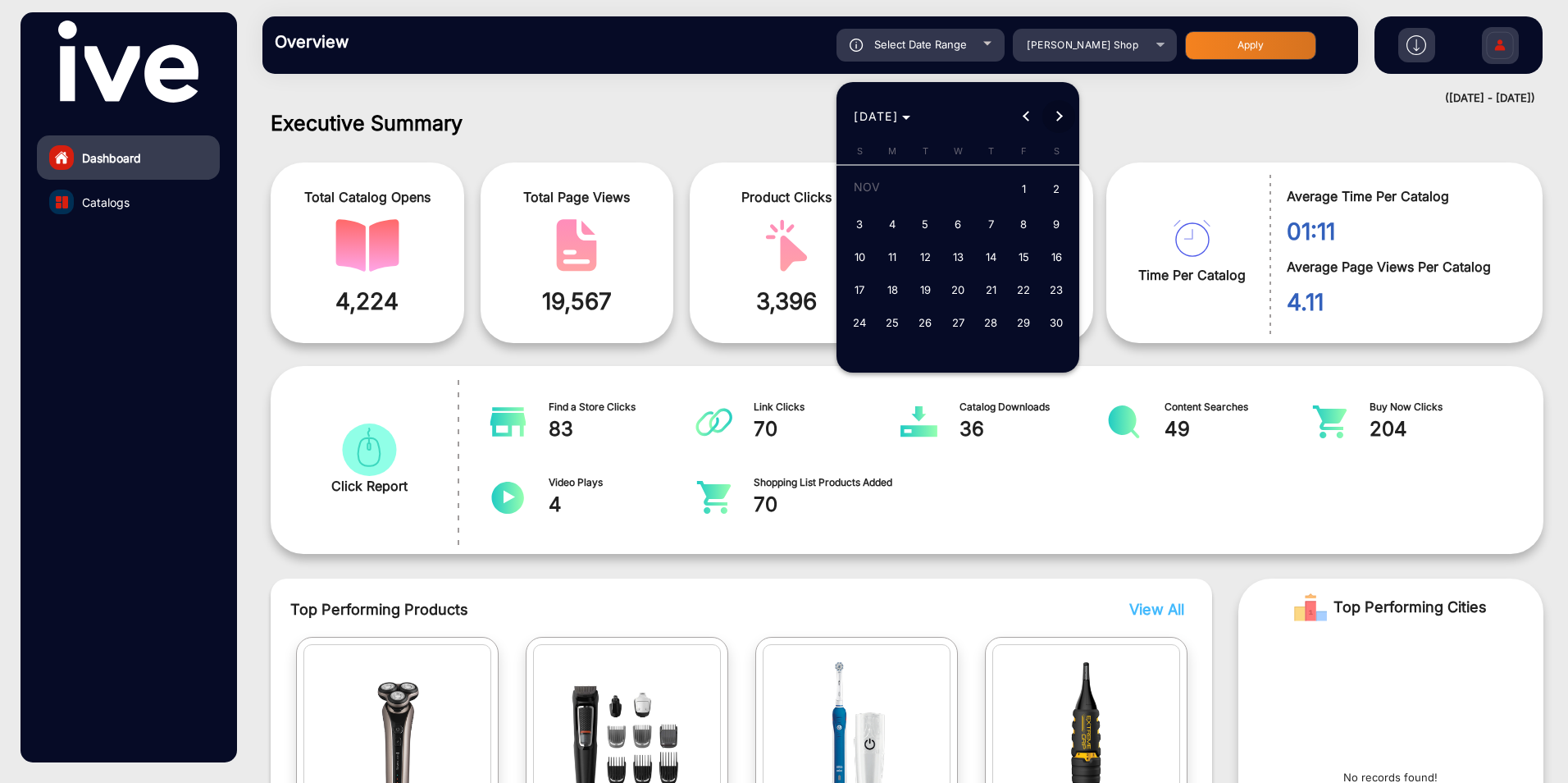
click at [1058, 116] on button "Next month" at bounding box center [1059, 116] width 33 height 33
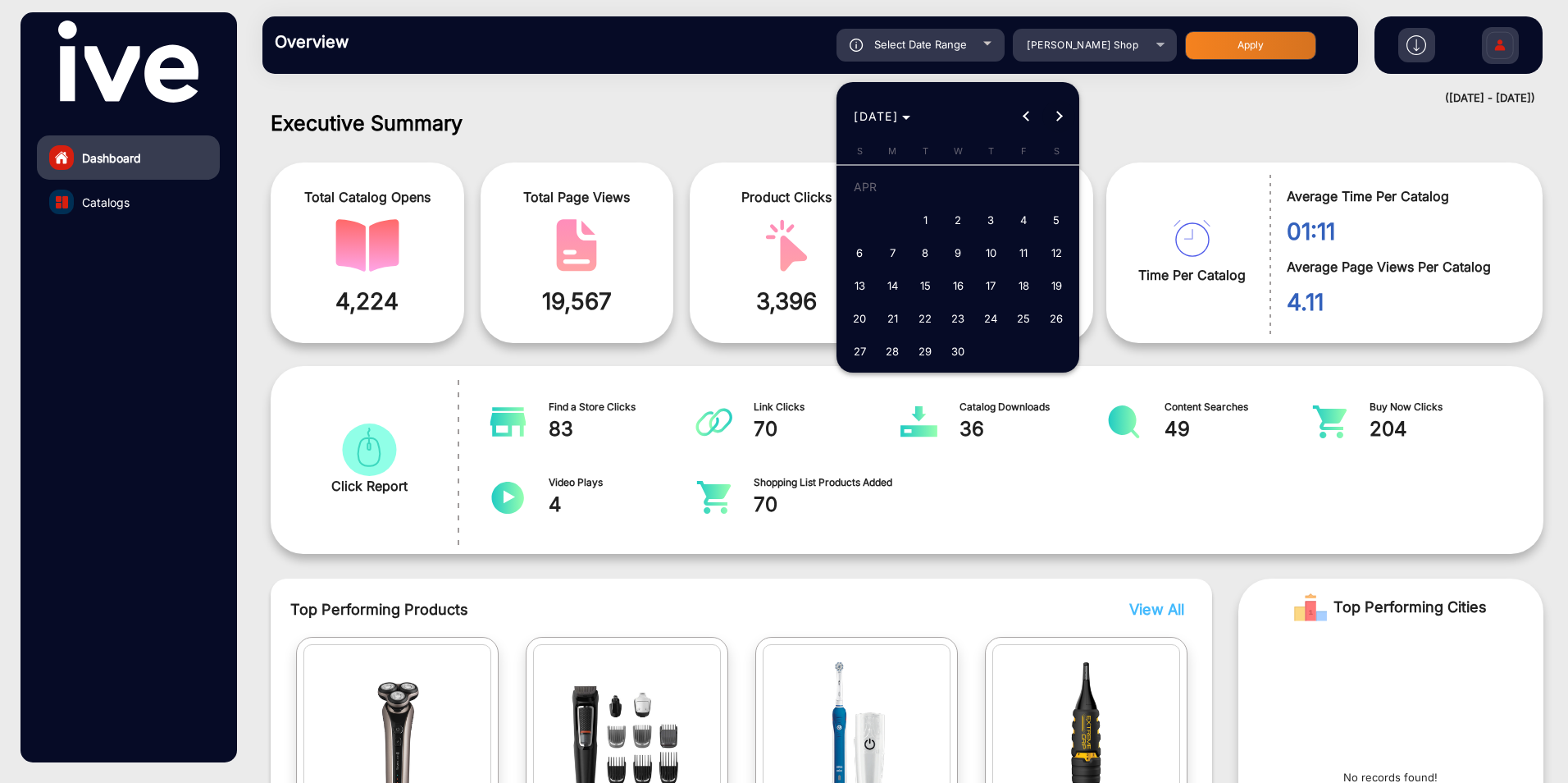
click at [1058, 116] on button "Next month" at bounding box center [1059, 116] width 33 height 33
click at [924, 216] on span "1" at bounding box center [925, 220] width 29 height 29
type input "[DATE]"
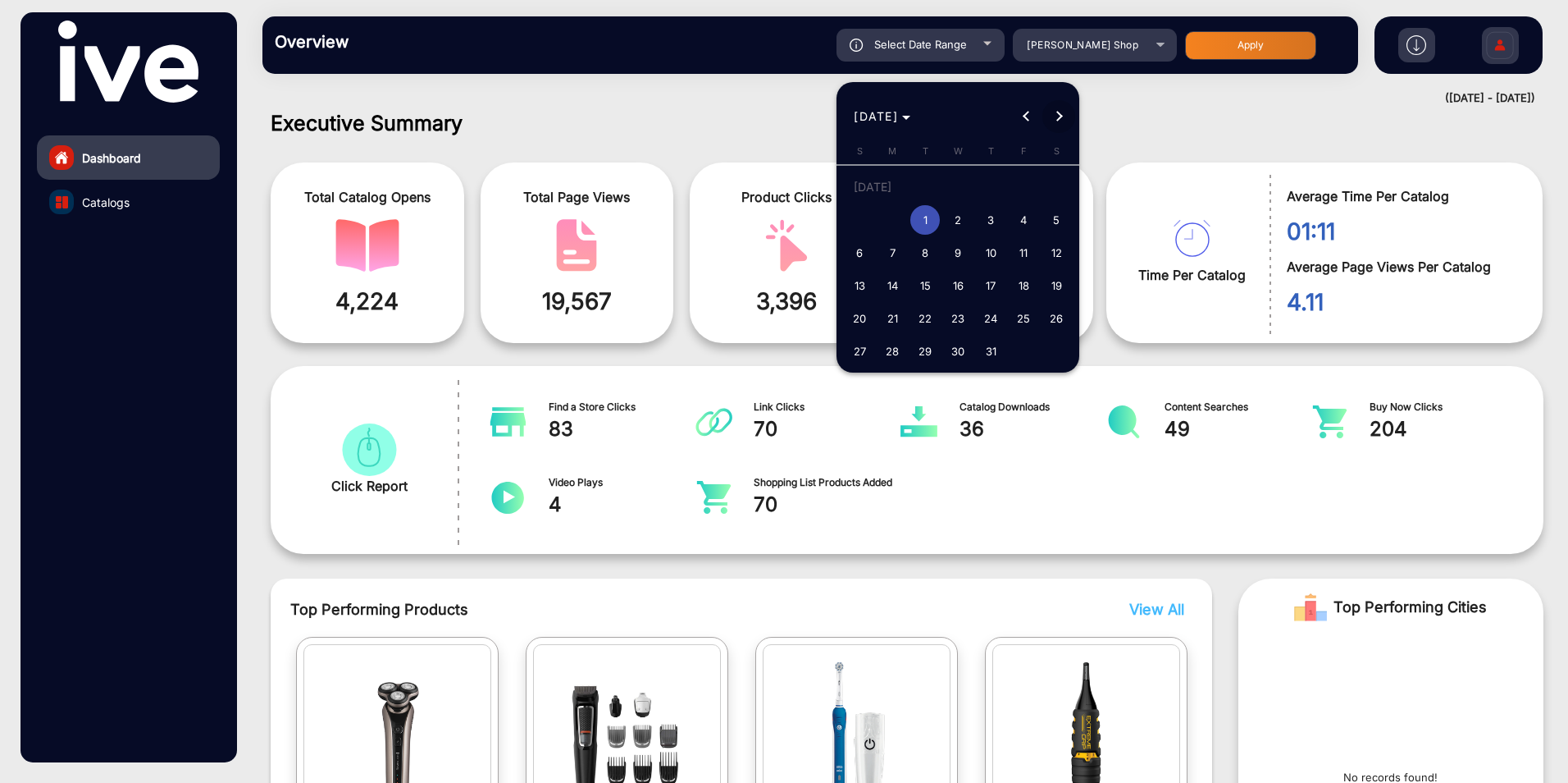
click at [1059, 112] on button "Next month" at bounding box center [1059, 116] width 33 height 33
click at [1059, 112] on span "Next month" at bounding box center [1059, 116] width 33 height 33
click at [1059, 112] on div "[DATE] [DATE]" at bounding box center [958, 116] width 235 height 33
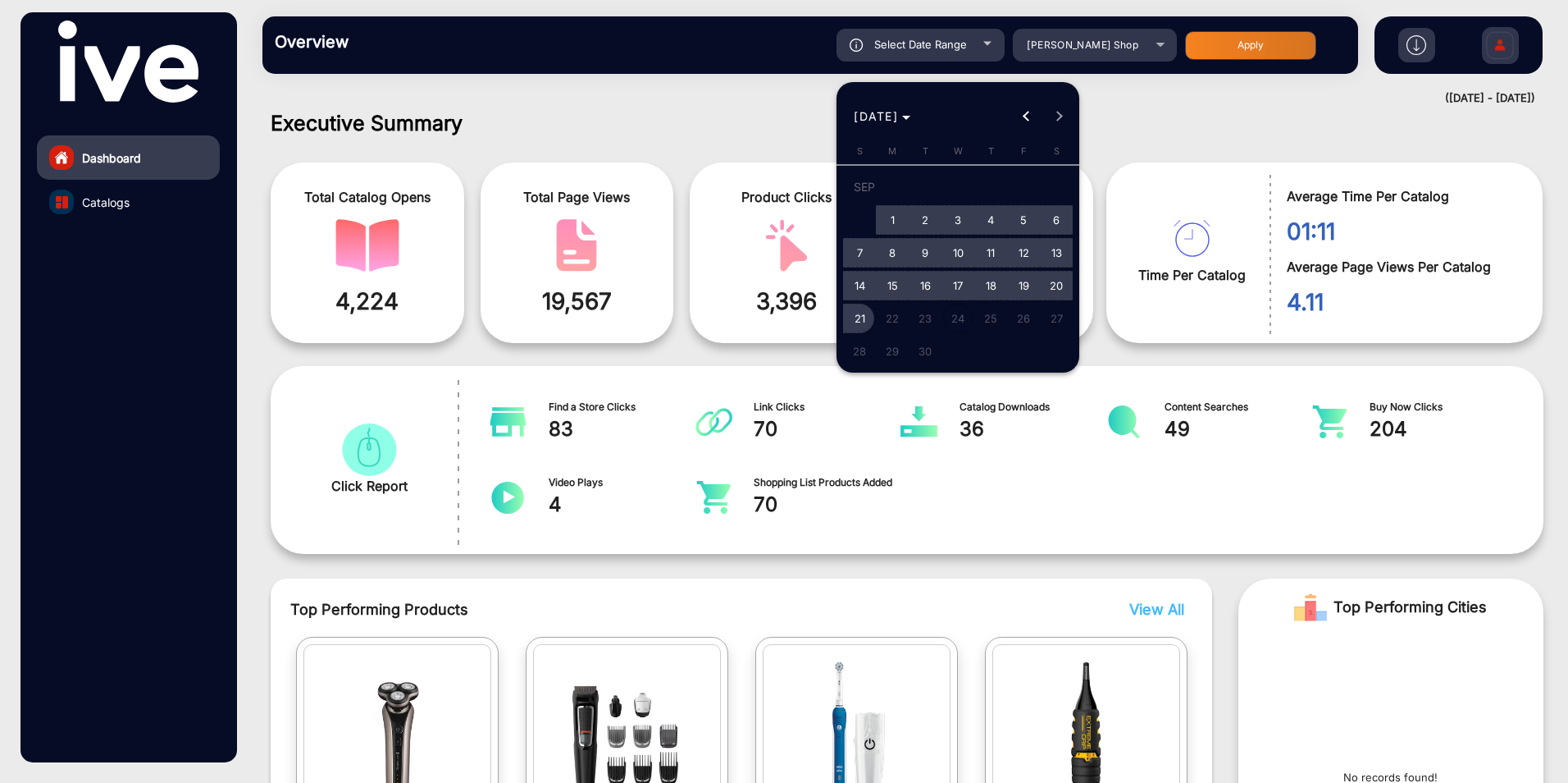
click at [859, 317] on span "21" at bounding box center [860, 318] width 29 height 29
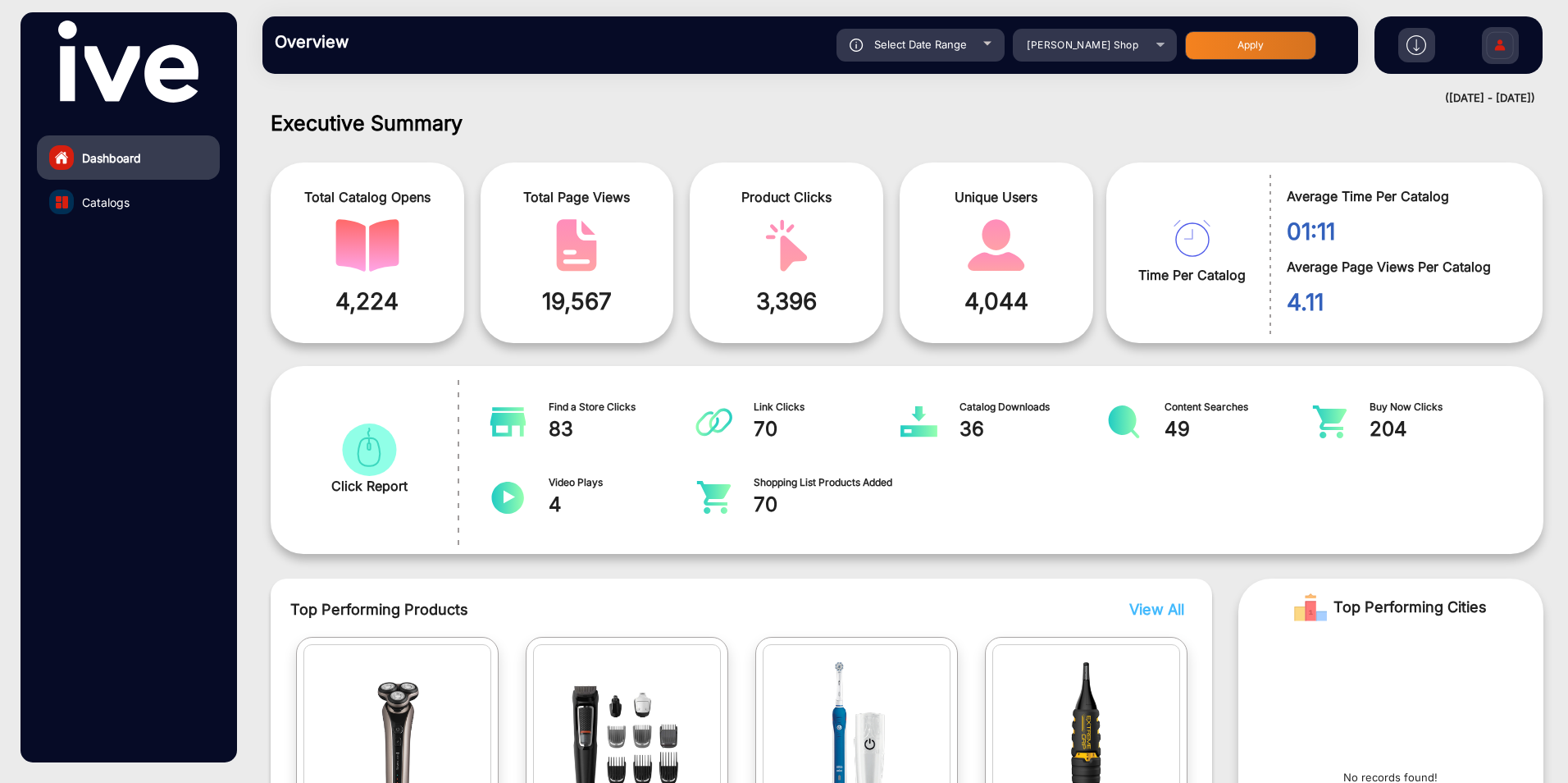
type input "[DATE]"
click at [1246, 33] on button "Apply" at bounding box center [1250, 45] width 131 height 28
type input "[DATE]"
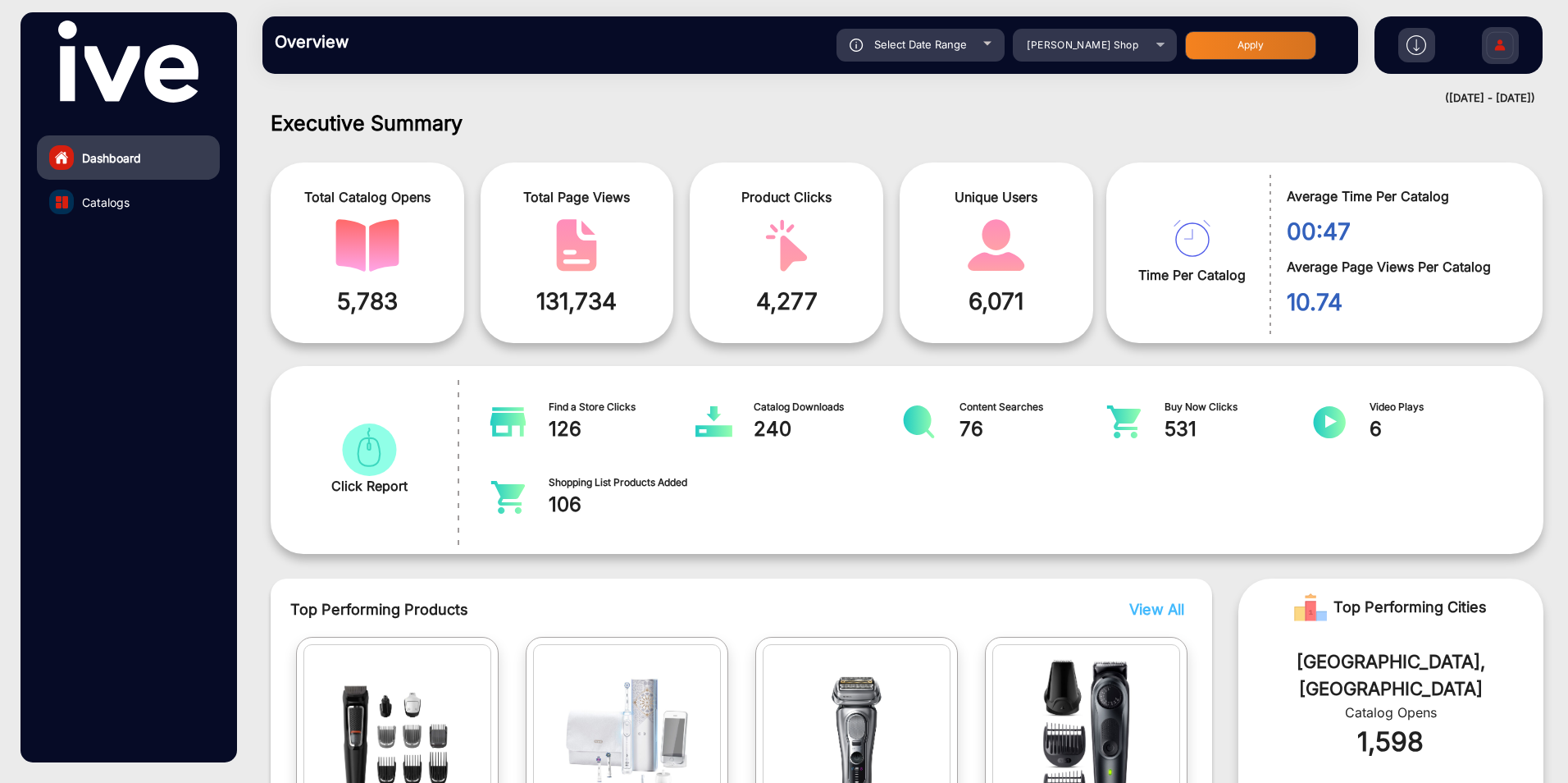
click at [989, 47] on div "Select Date Range" at bounding box center [920, 45] width 168 height 33
type input "[DATE]"
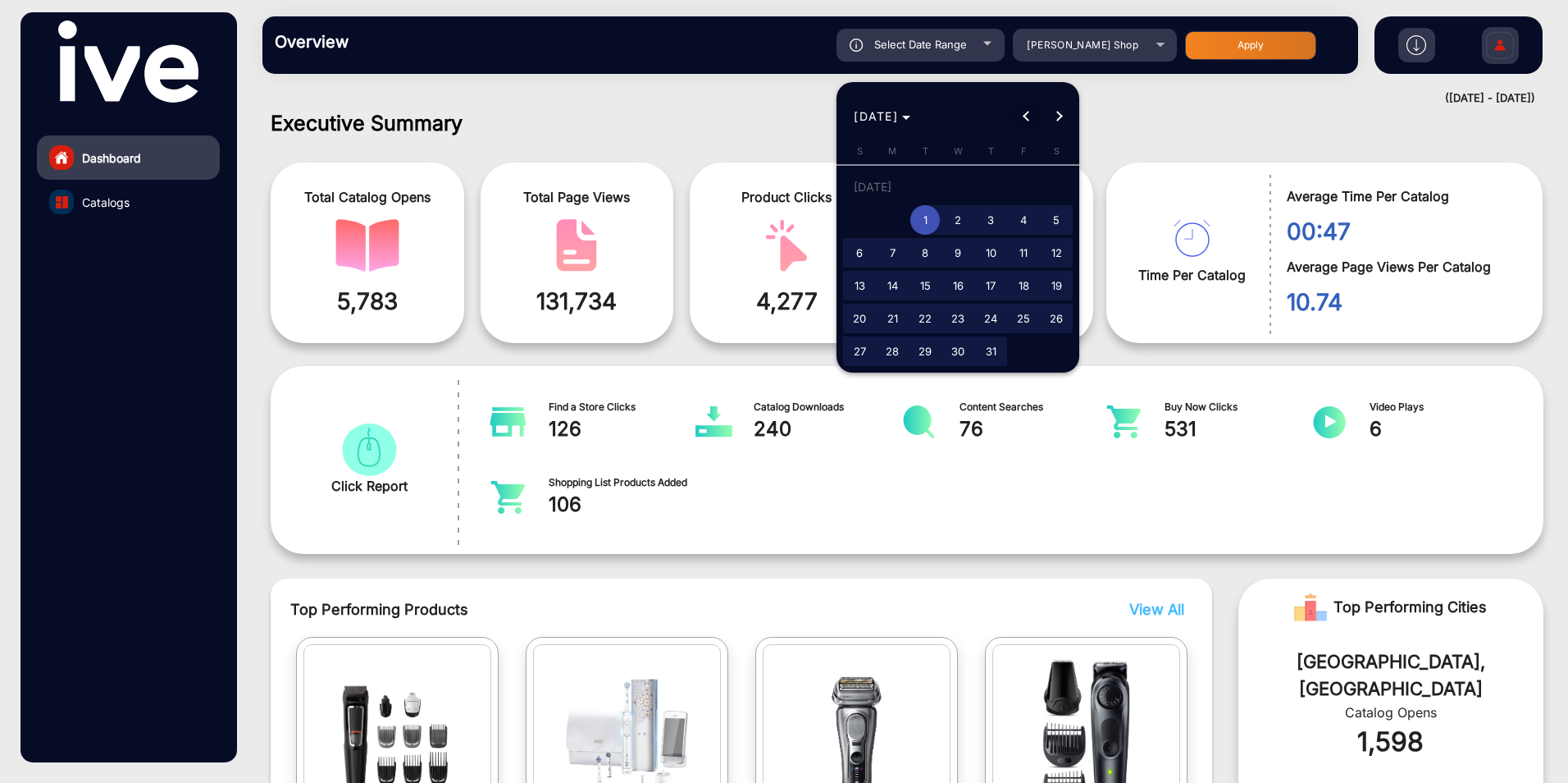
click at [1023, 119] on span "Previous month" at bounding box center [1026, 116] width 33 height 33
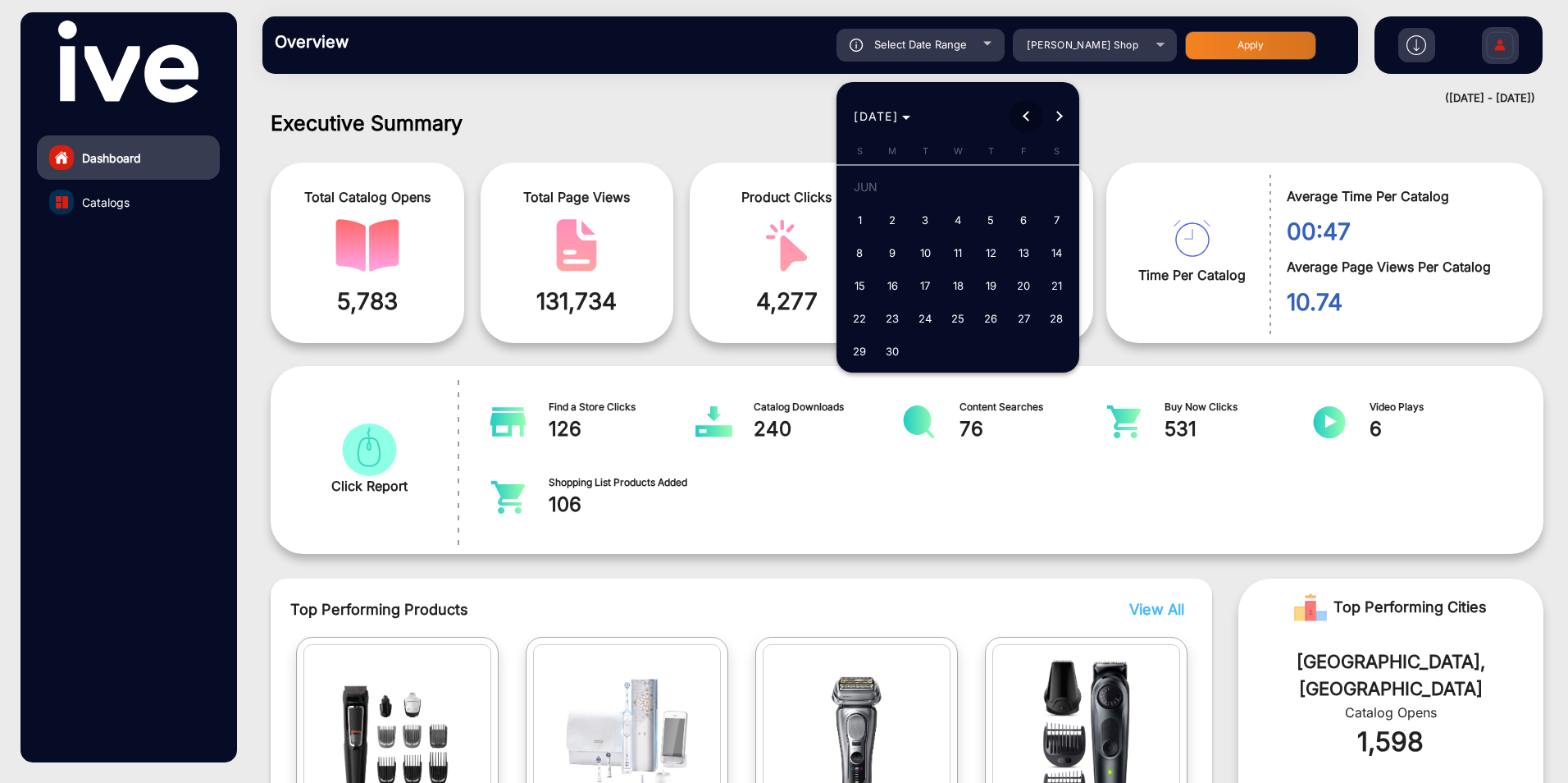
click at [1023, 119] on span "Previous month" at bounding box center [1026, 116] width 33 height 33
click at [1024, 119] on span "Previous month" at bounding box center [1026, 116] width 33 height 33
click at [1025, 119] on span "Previous month" at bounding box center [1026, 116] width 33 height 33
click at [1025, 119] on button "Previous month" at bounding box center [1026, 116] width 33 height 33
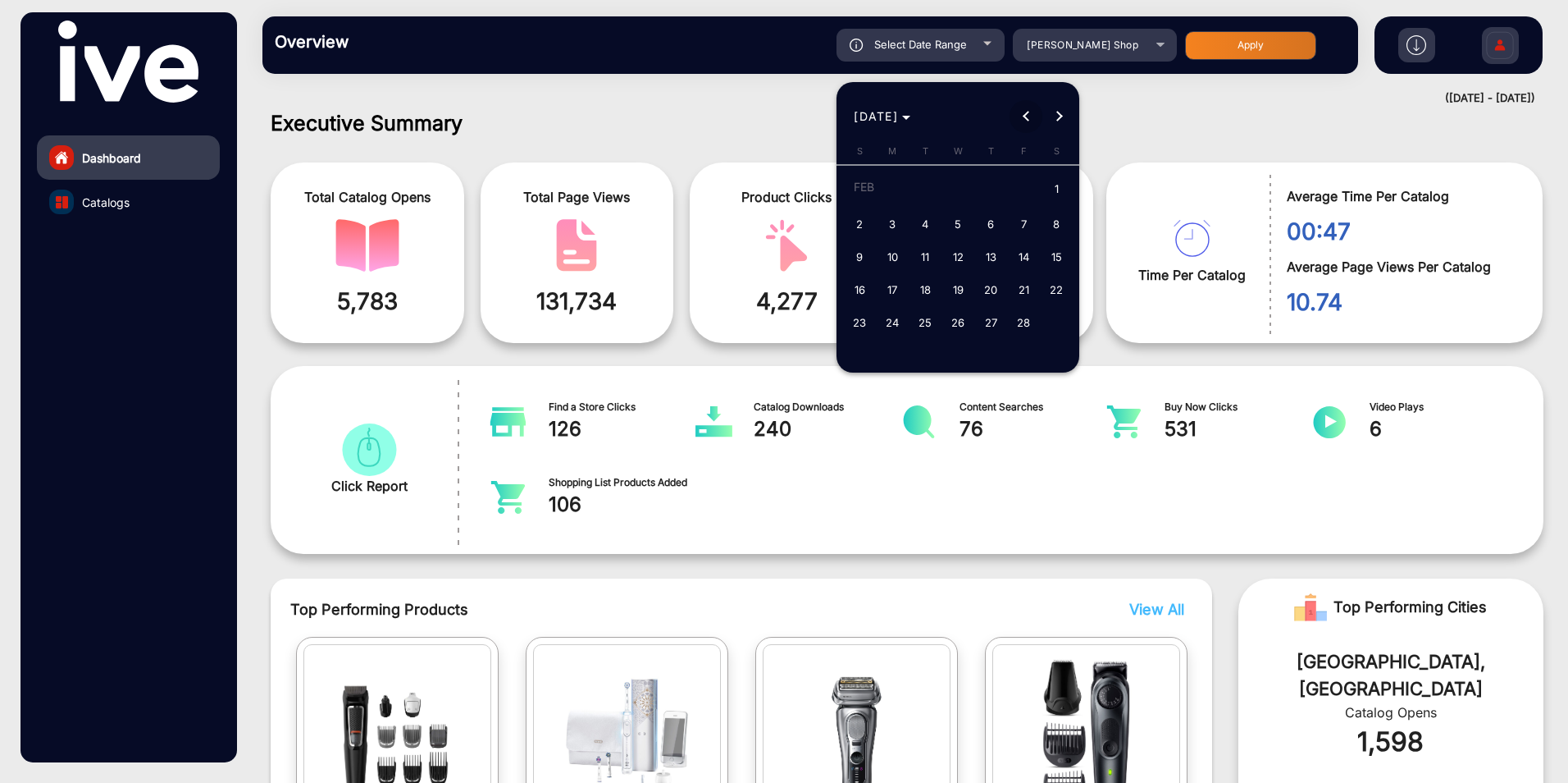
click at [1025, 119] on button "Previous month" at bounding box center [1026, 116] width 33 height 33
click at [1026, 119] on button "Previous month" at bounding box center [1026, 116] width 33 height 33
click at [1027, 119] on button "Previous month" at bounding box center [1026, 116] width 33 height 33
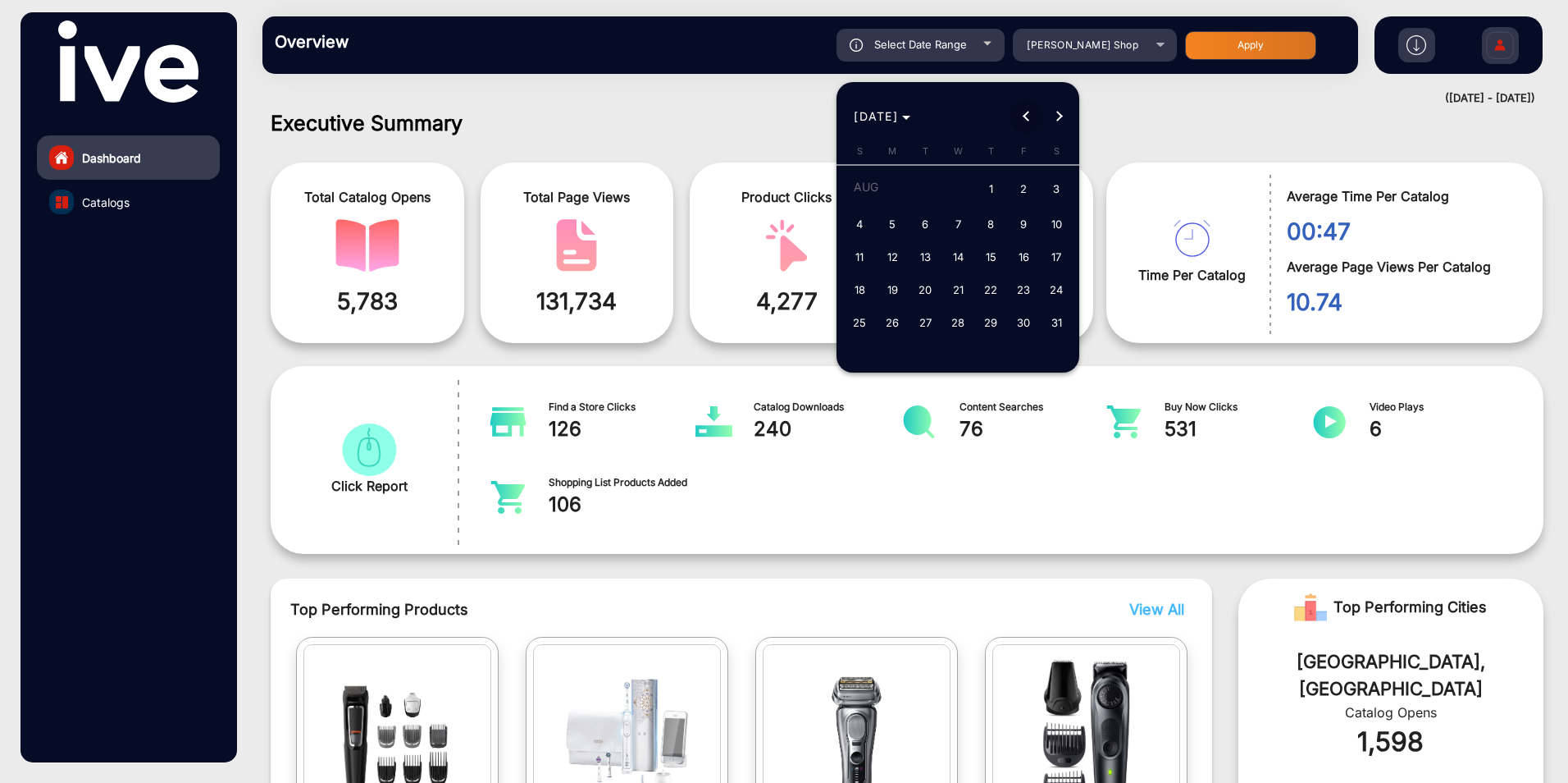
click at [1027, 119] on button "Previous month" at bounding box center [1026, 116] width 33 height 33
click at [891, 218] on span "1" at bounding box center [893, 220] width 29 height 29
type input "[DATE]"
click at [1059, 120] on span "Next month" at bounding box center [1059, 116] width 33 height 33
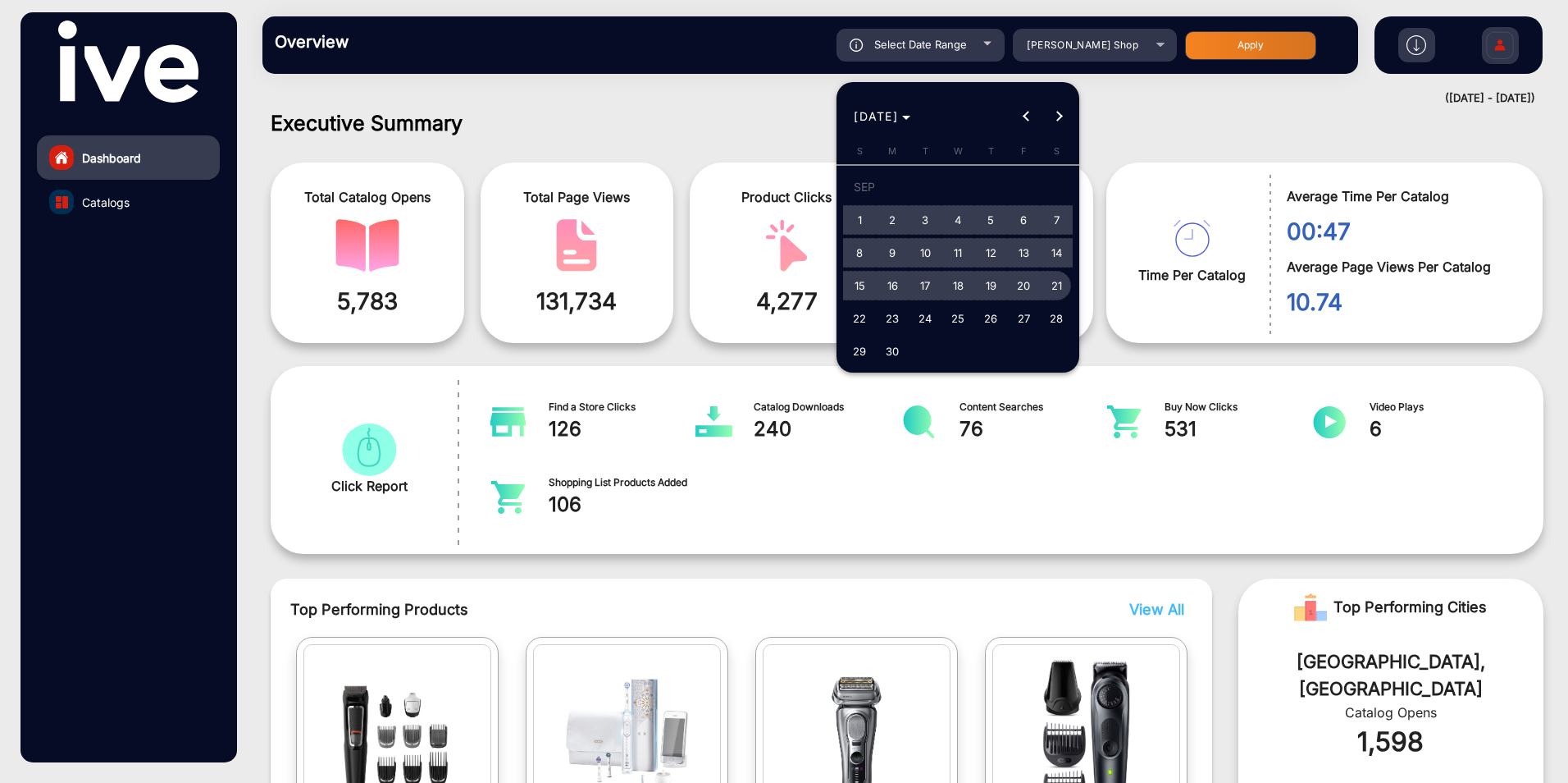
click at [1054, 279] on span "21" at bounding box center [1057, 285] width 29 height 29
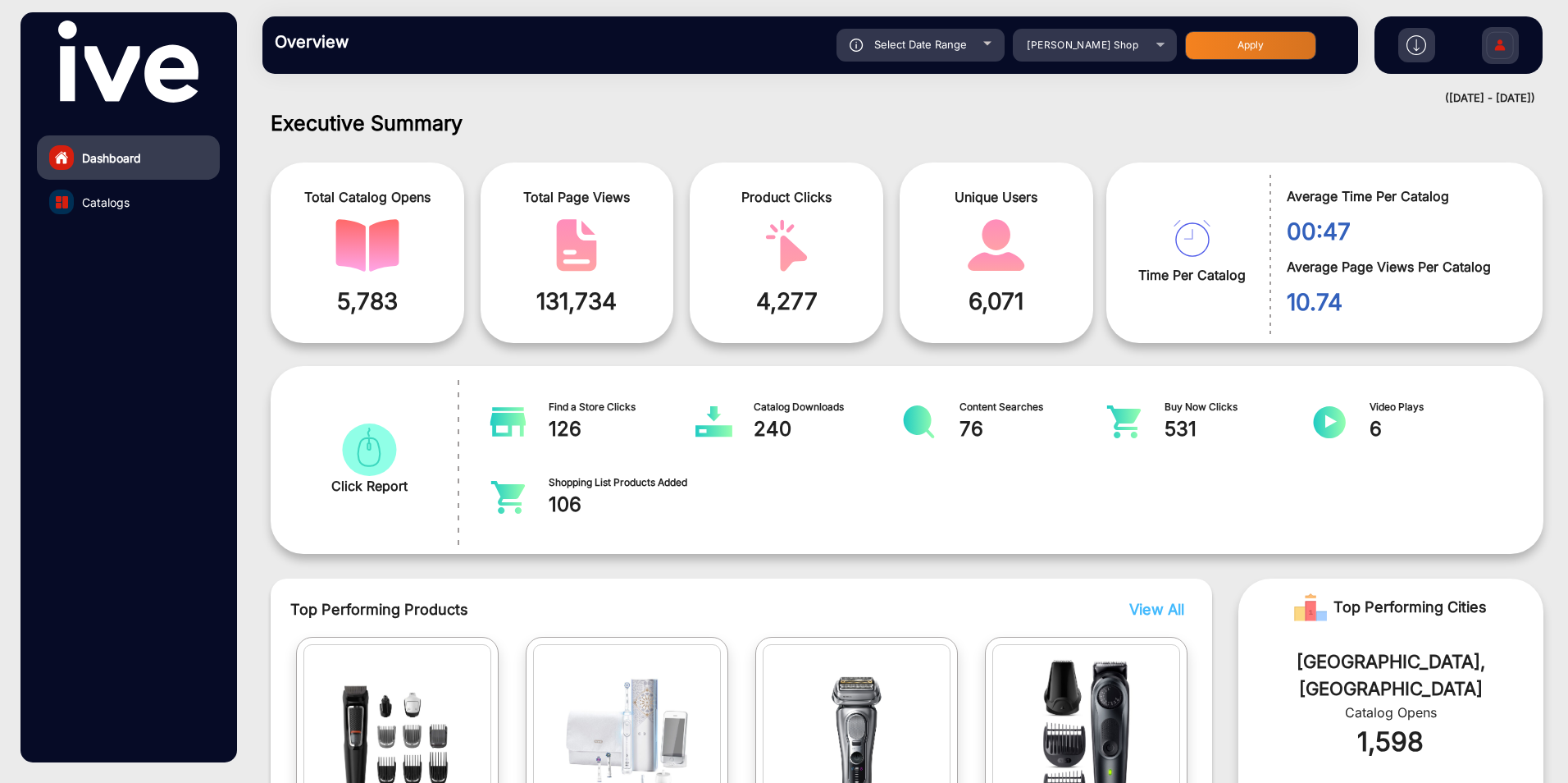
type input "[DATE]"
click at [1241, 43] on button "Apply" at bounding box center [1250, 45] width 131 height 28
type input "[DATE]"
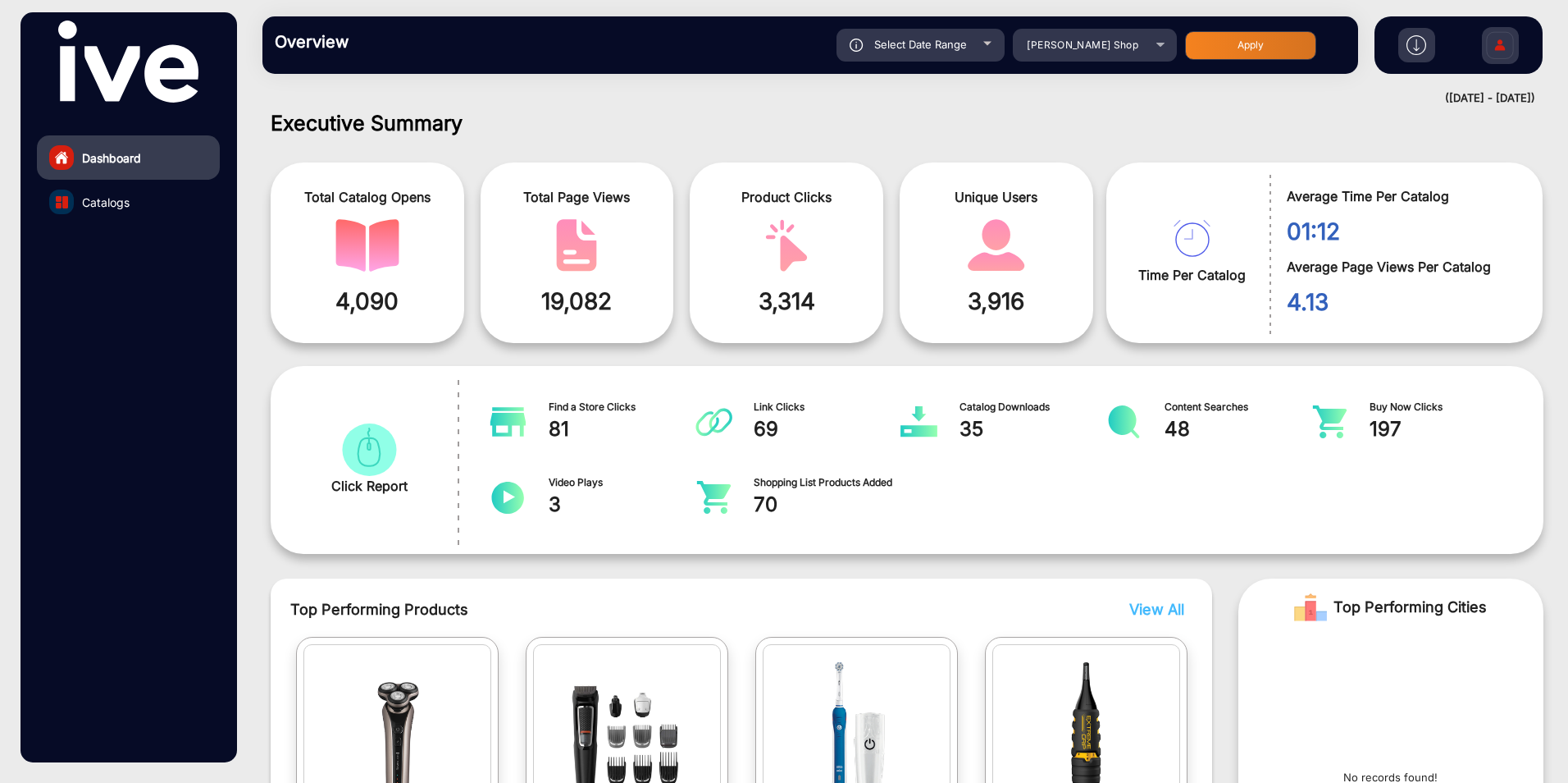
click at [992, 43] on div "Select Date Range" at bounding box center [920, 45] width 168 height 33
type input "[DATE]"
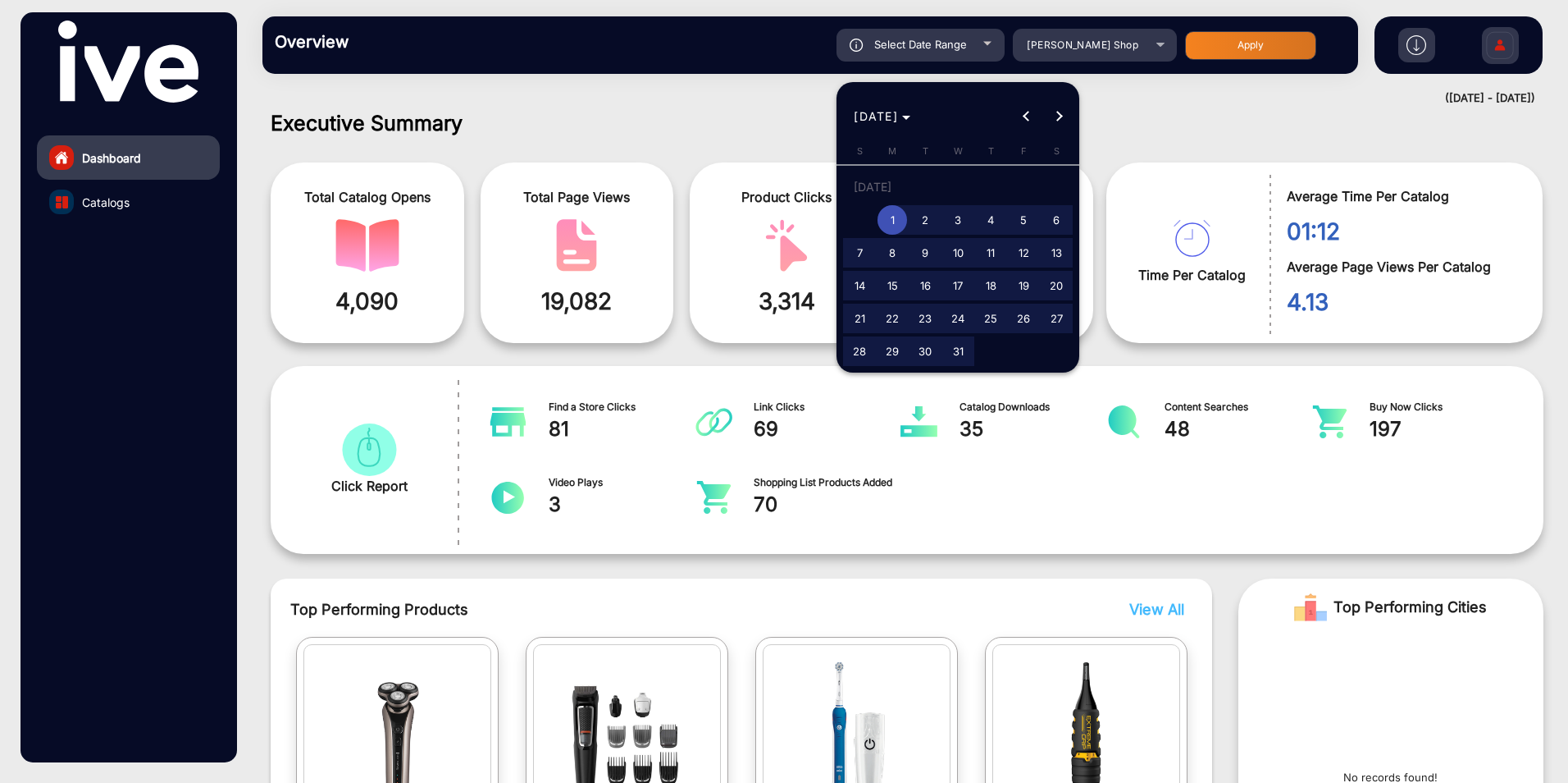
click at [891, 218] on span "1" at bounding box center [893, 220] width 29 height 29
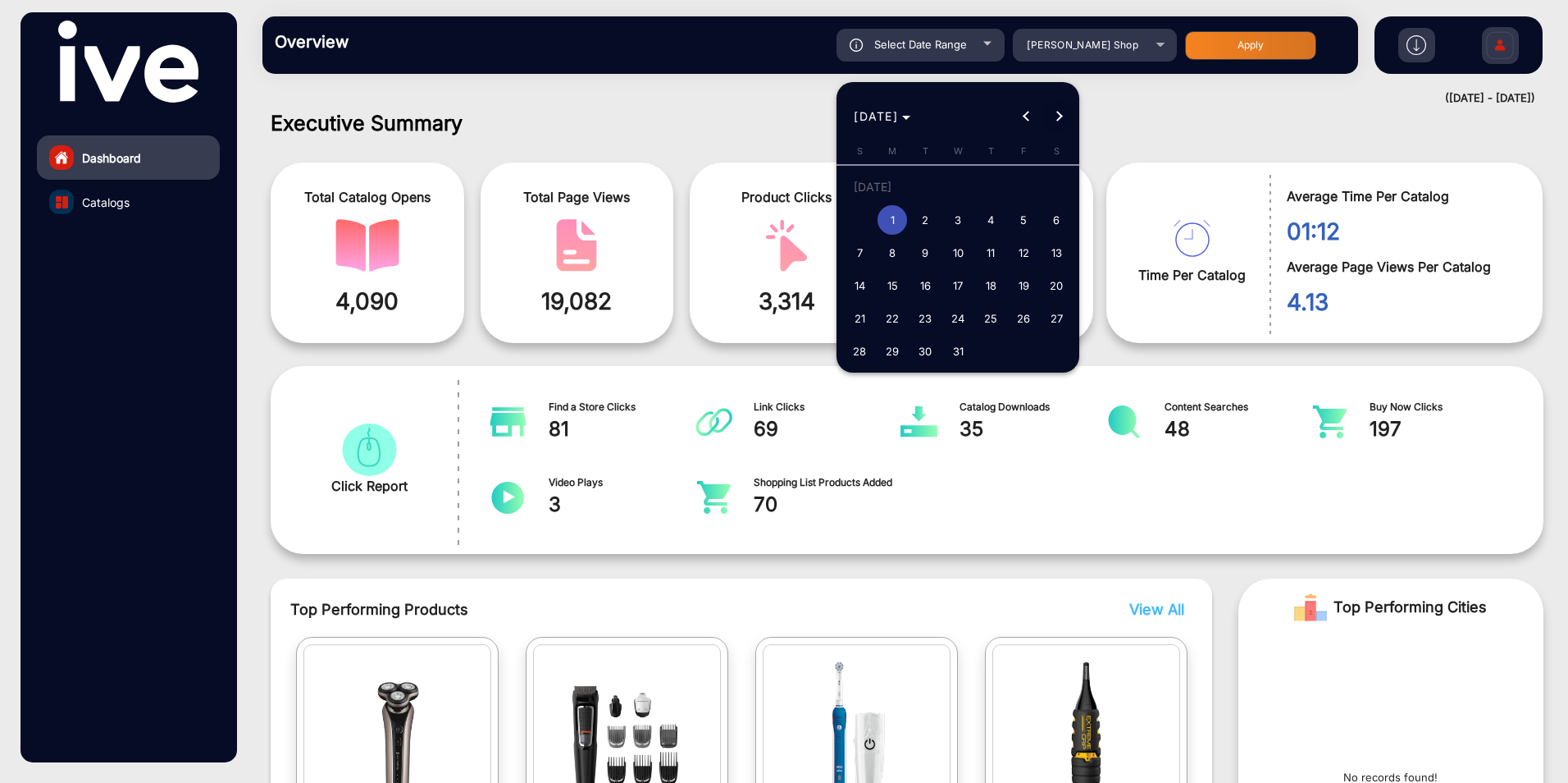
click at [1058, 116] on button "Next month" at bounding box center [1059, 116] width 33 height 33
click at [1058, 115] on button "Next month" at bounding box center [1059, 116] width 33 height 33
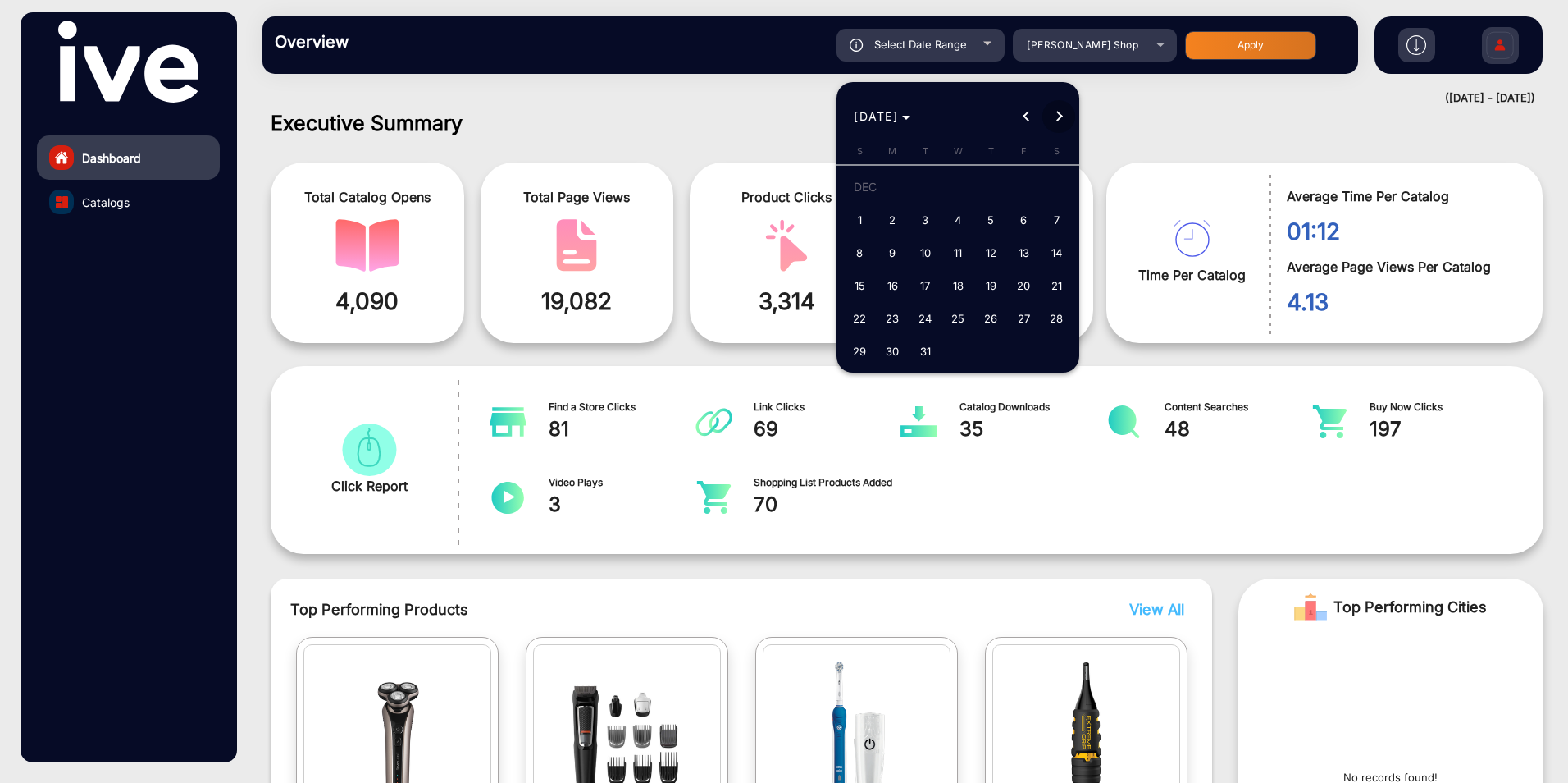
click at [1058, 115] on button "Next month" at bounding box center [1059, 116] width 33 height 33
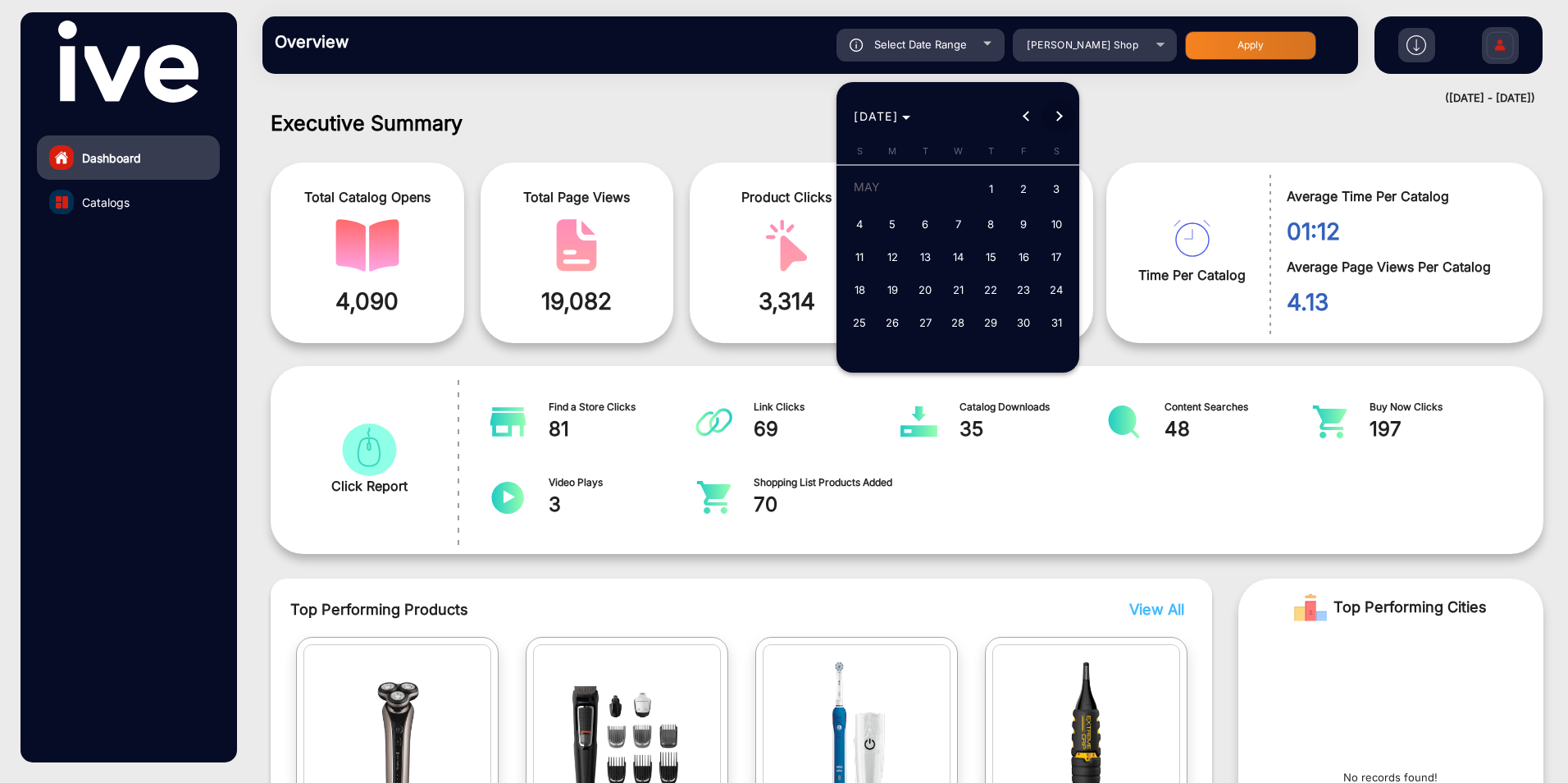
click at [1058, 115] on button "Next month" at bounding box center [1059, 116] width 33 height 33
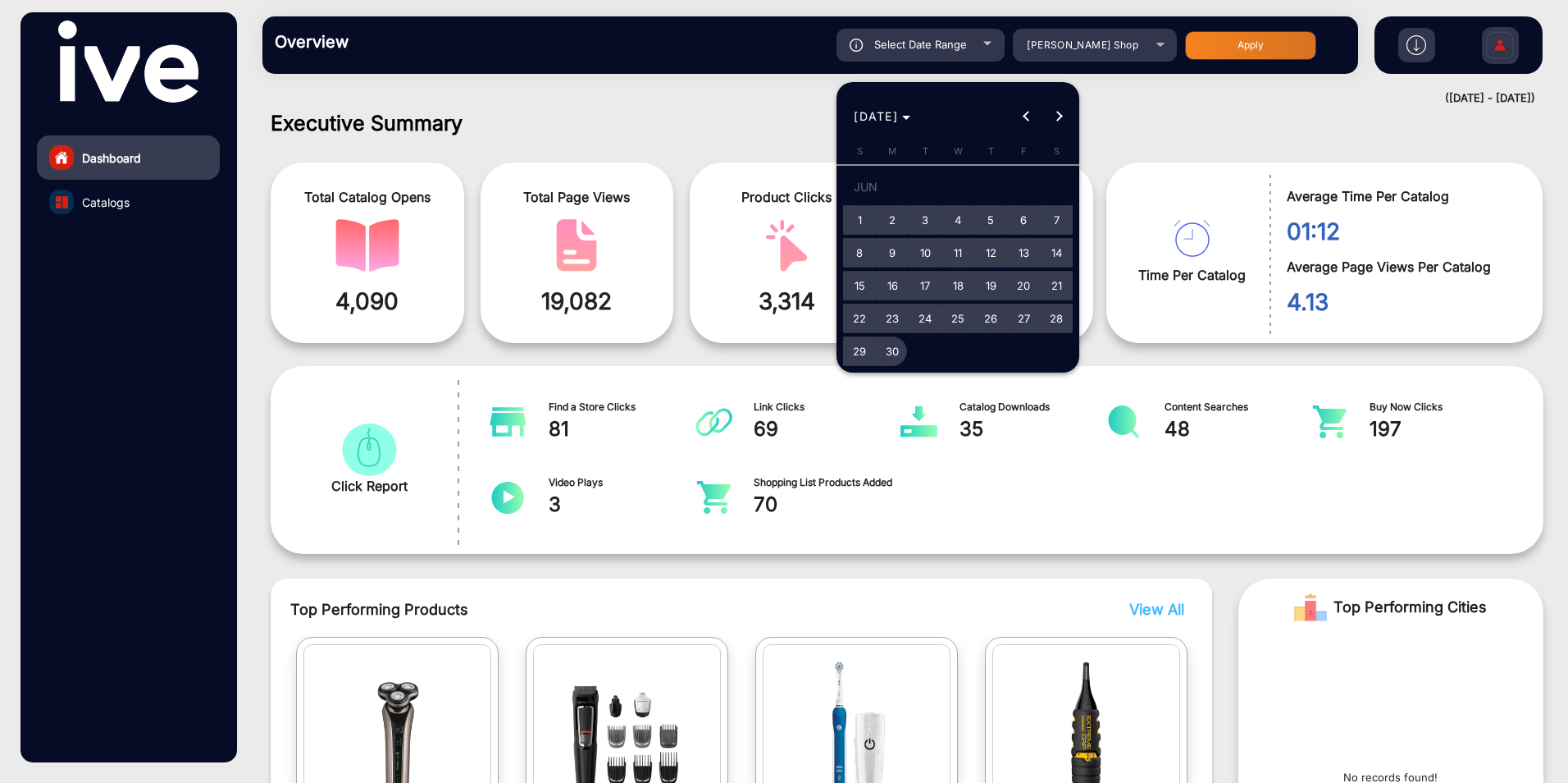
click at [894, 346] on span "30" at bounding box center [893, 351] width 29 height 29
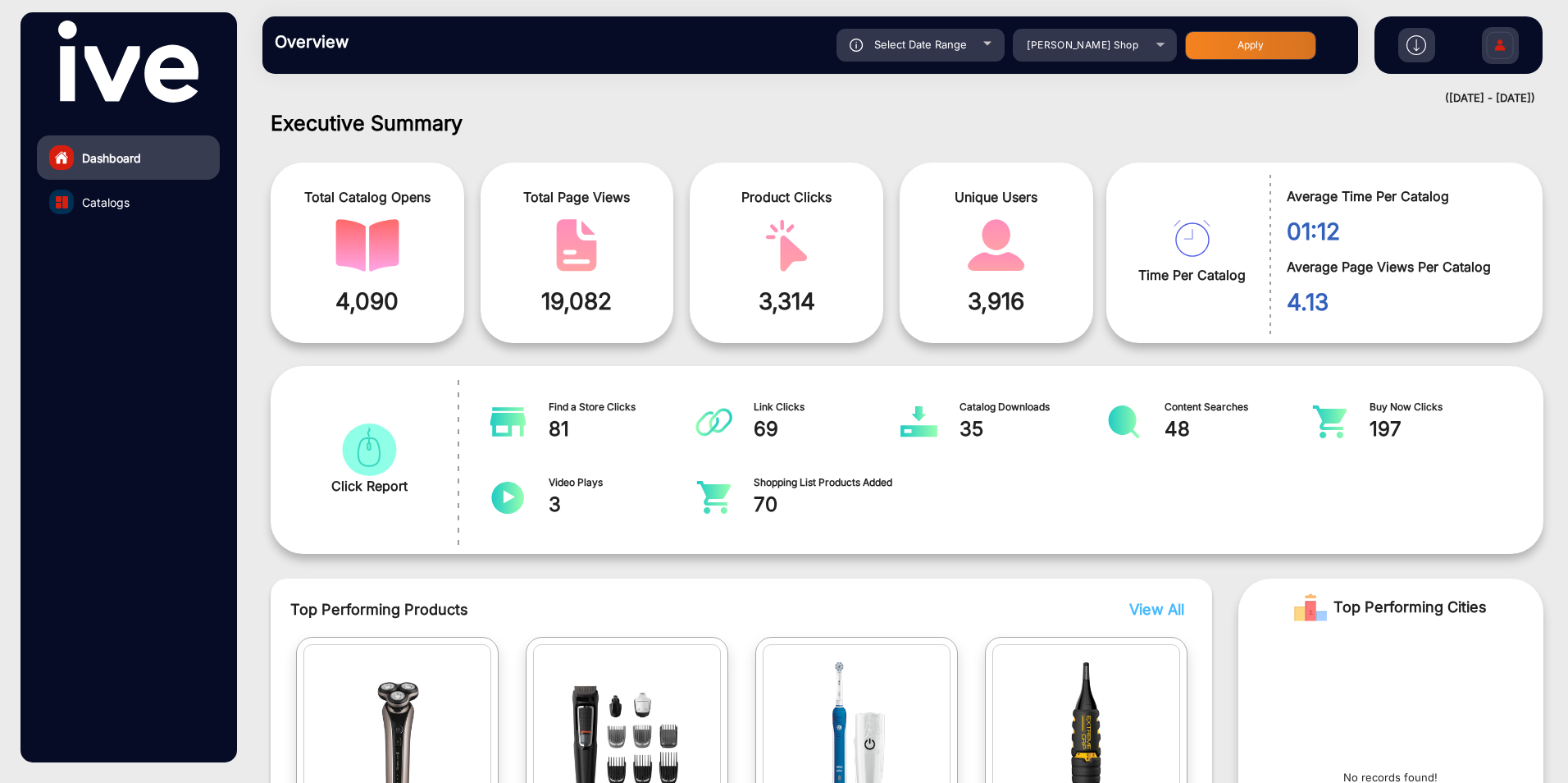
type input "[DATE]"
click at [1243, 43] on button "Apply" at bounding box center [1250, 45] width 131 height 28
type input "[DATE]"
